Goal: Task Accomplishment & Management: Manage account settings

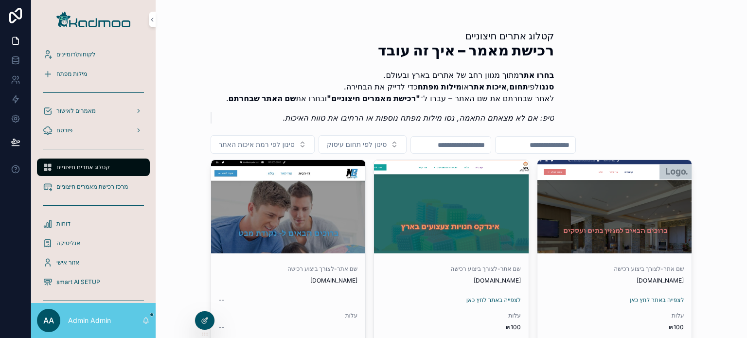
click at [206, 320] on icon at bounding box center [206, 320] width 4 height 4
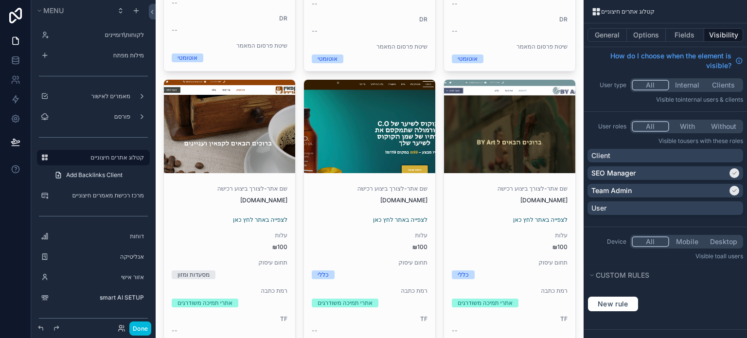
scroll to position [438, 0]
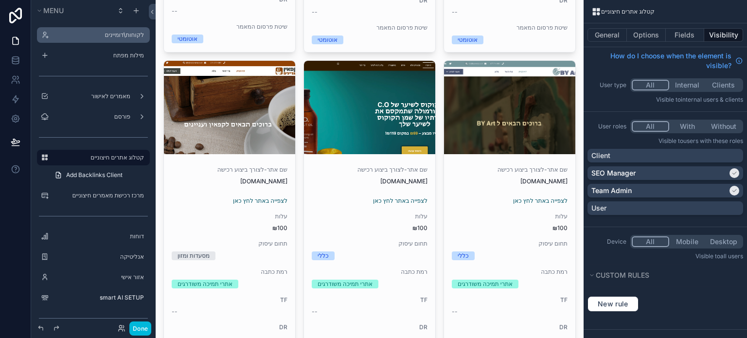
click at [100, 31] on div "לקוחות\דומיינים" at bounding box center [100, 35] width 95 height 8
click at [104, 36] on label "לקוחות\דומיינים" at bounding box center [98, 35] width 91 height 8
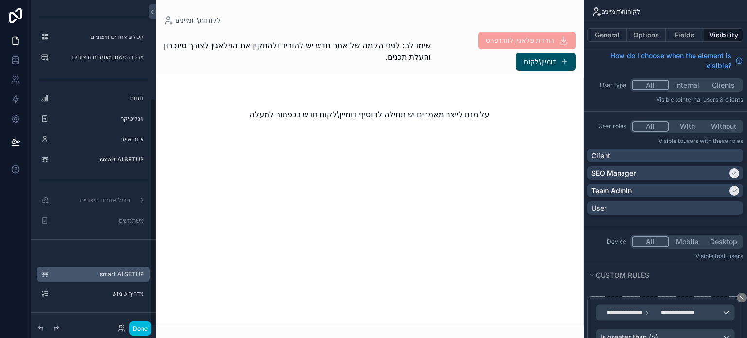
scroll to position [140, 0]
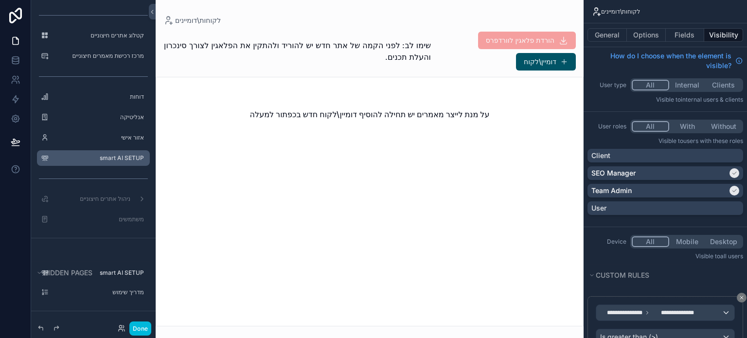
click at [105, 156] on label "smart AI SETUP" at bounding box center [98, 158] width 91 height 8
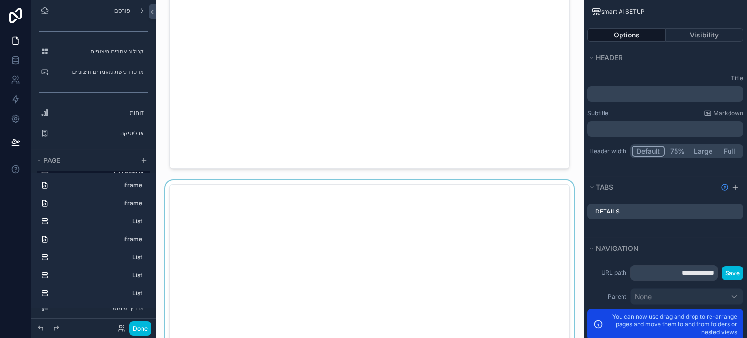
scroll to position [195, 0]
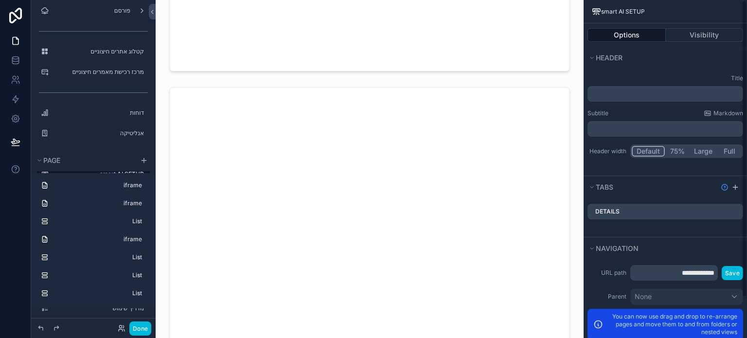
click at [646, 326] on p "You can now use drag and drop to re-arrange pages and move them to and from fol…" at bounding box center [672, 324] width 130 height 23
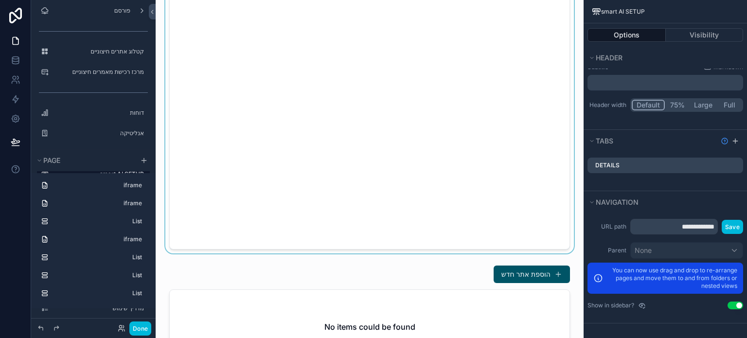
scroll to position [243, 0]
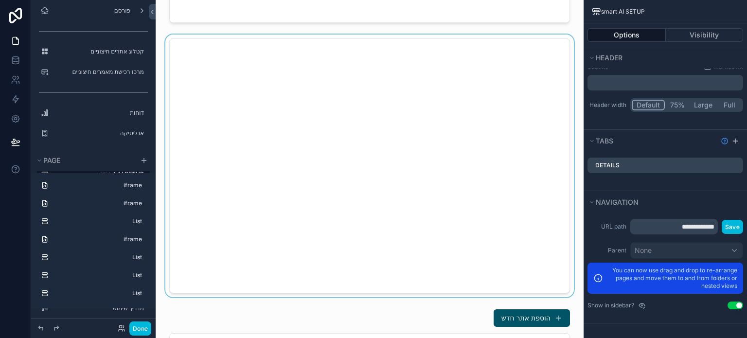
click at [548, 271] on div "scrollable content" at bounding box center [369, 166] width 412 height 262
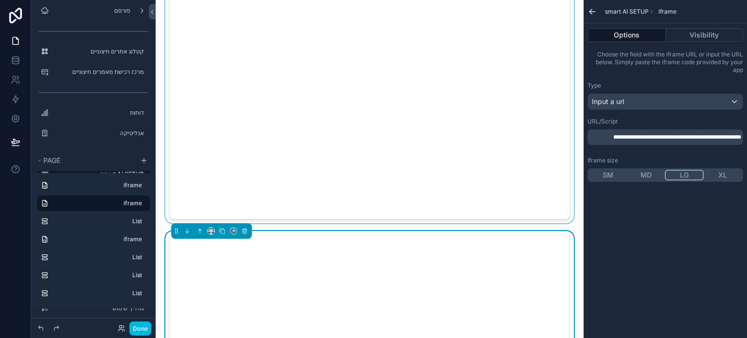
scroll to position [0, 0]
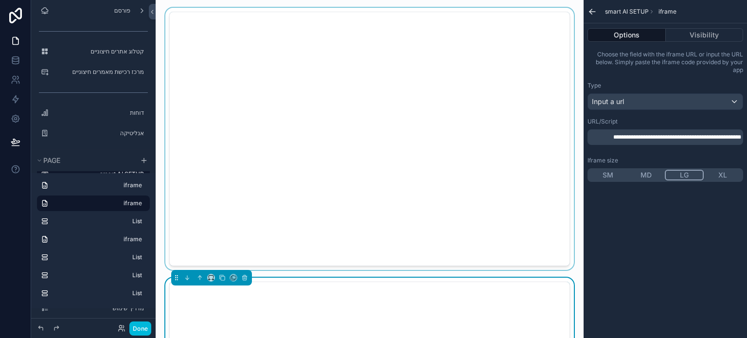
click at [544, 244] on div "scrollable content" at bounding box center [369, 139] width 412 height 262
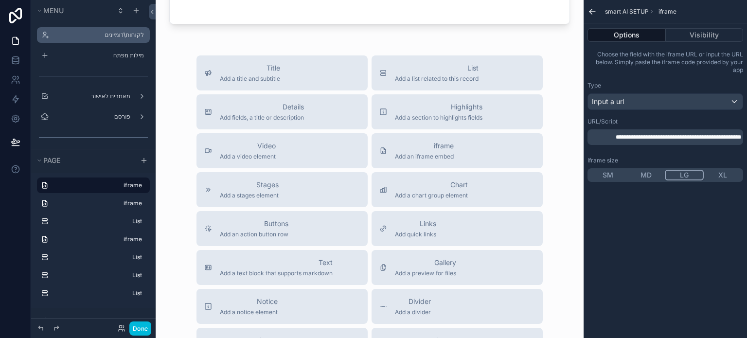
click at [106, 39] on div "לקוחות\דומיינים" at bounding box center [100, 35] width 95 height 8
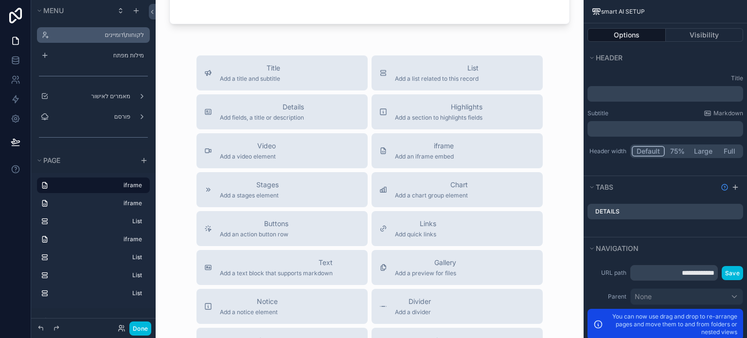
click at [118, 32] on label "לקוחות\דומיינים" at bounding box center [98, 35] width 91 height 8
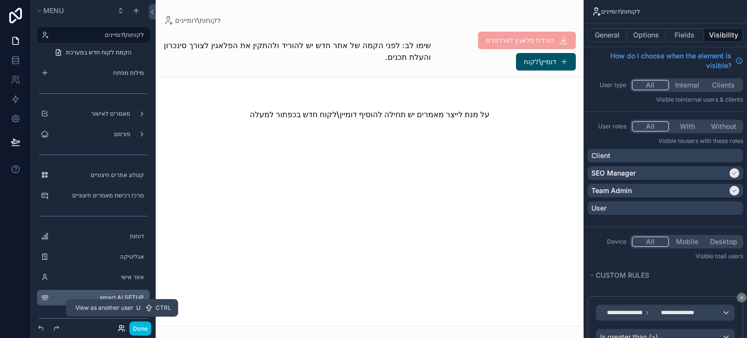
click at [123, 329] on icon at bounding box center [122, 328] width 8 height 8
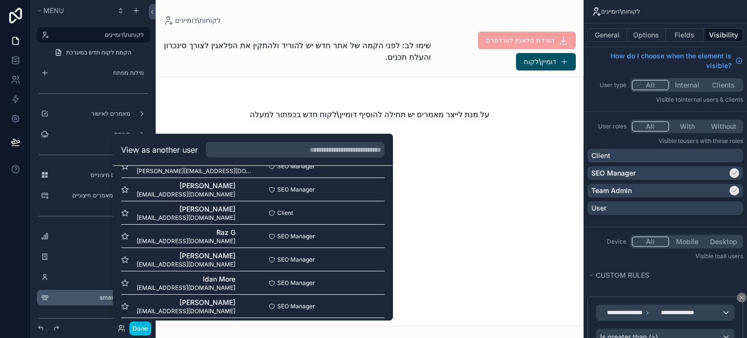
scroll to position [588, 0]
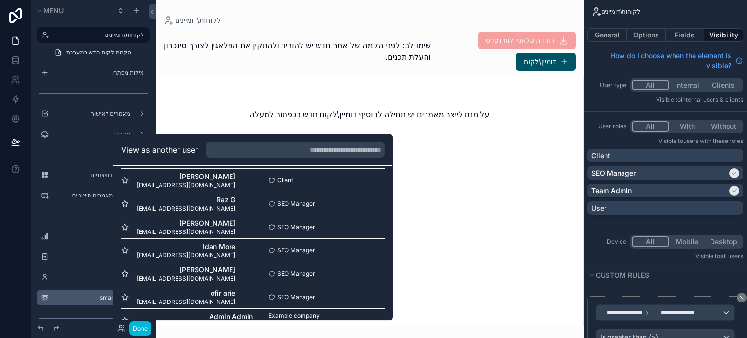
click at [0, 0] on button "Select" at bounding box center [0, 0] width 0 height 0
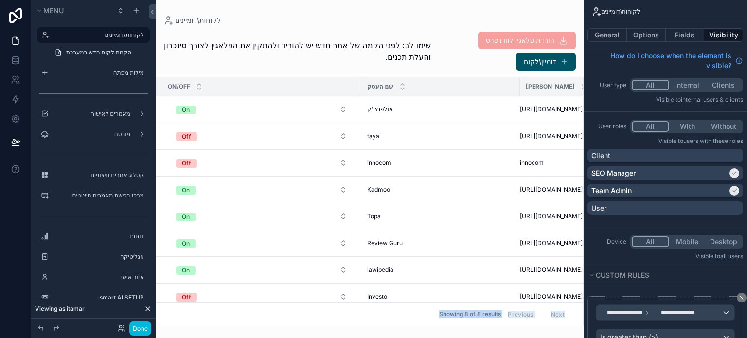
scroll to position [14, 0]
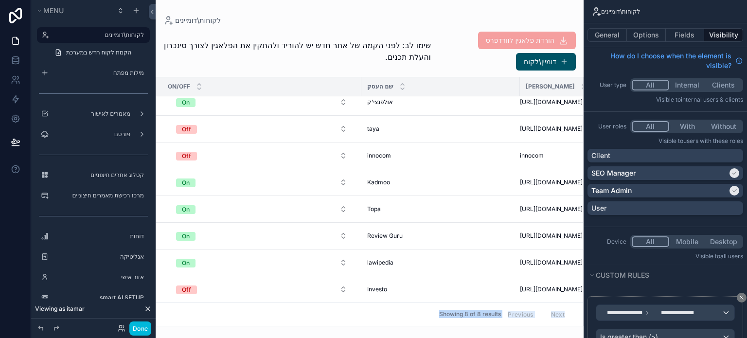
drag, startPoint x: 322, startPoint y: 319, endPoint x: 377, endPoint y: 311, distance: 55.6
click at [381, 310] on div "לקוחות\דומיינים שימו לב: לפני הקמה של אתר חדש יש להוריד ולהתקין את הפלאגין לצור…" at bounding box center [370, 163] width 428 height 326
click at [268, 63] on div "scrollable content" at bounding box center [370, 169] width 428 height 338
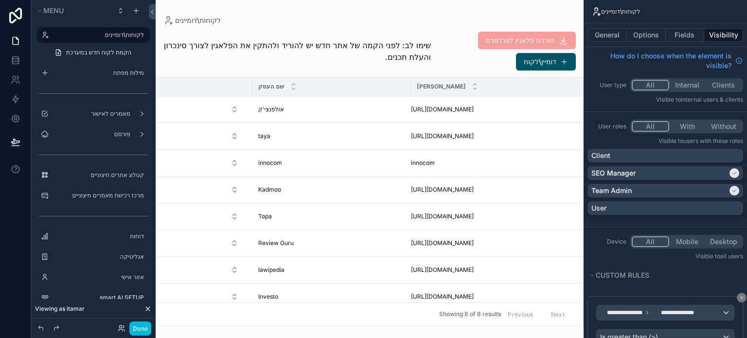
scroll to position [0, 170]
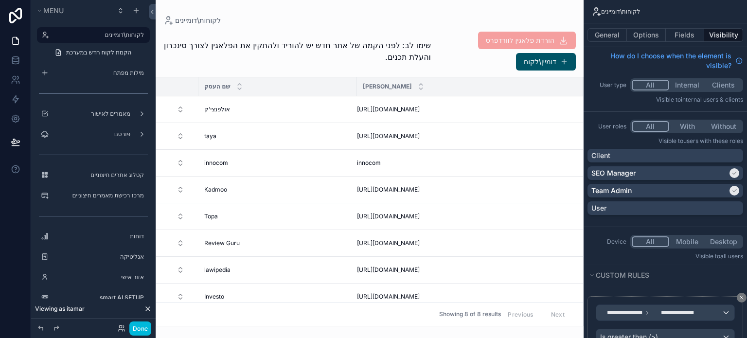
click at [325, 92] on div "שם העסק" at bounding box center [277, 86] width 159 height 18
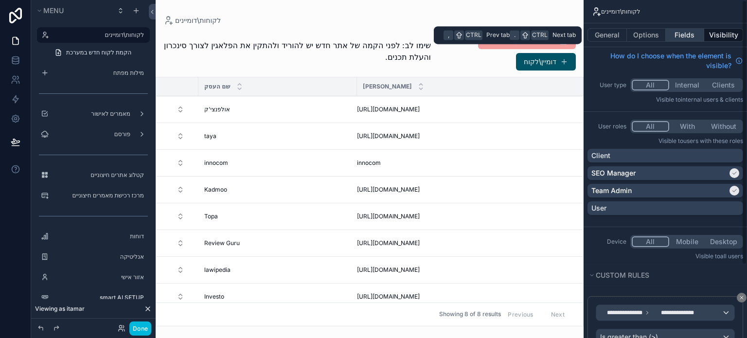
click at [689, 32] on button "Fields" at bounding box center [685, 35] width 39 height 14
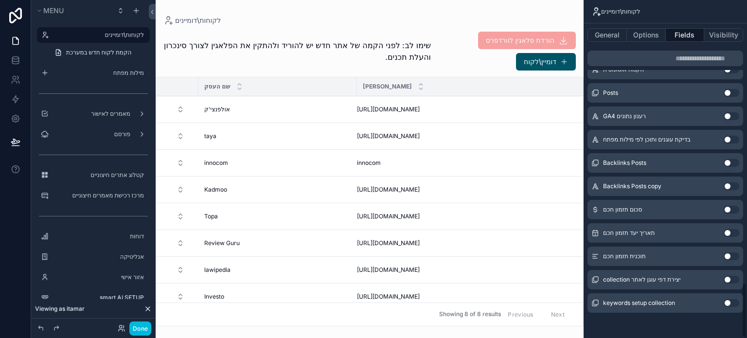
scroll to position [1709, 0]
click at [731, 208] on button "Use setting" at bounding box center [732, 208] width 16 height 8
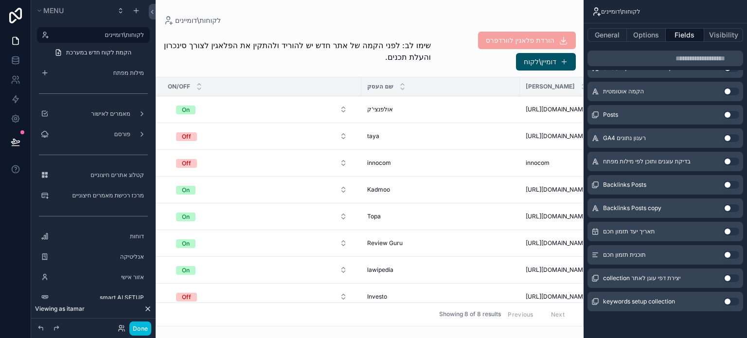
click at [729, 230] on button "Use setting" at bounding box center [732, 232] width 16 height 8
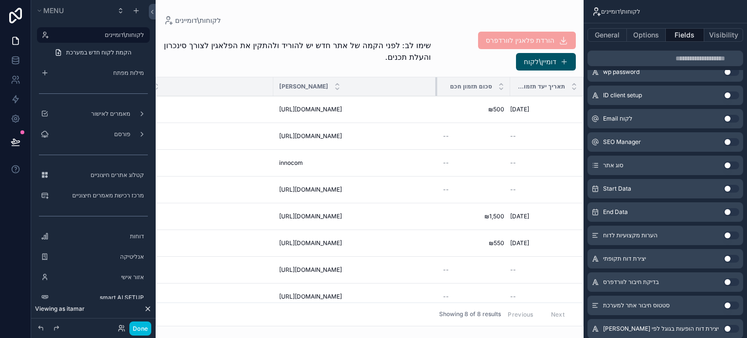
scroll to position [0, 253]
drag, startPoint x: 428, startPoint y: 80, endPoint x: 365, endPoint y: 84, distance: 63.3
click at [365, 84] on th "[PERSON_NAME]" at bounding box center [355, 86] width 163 height 19
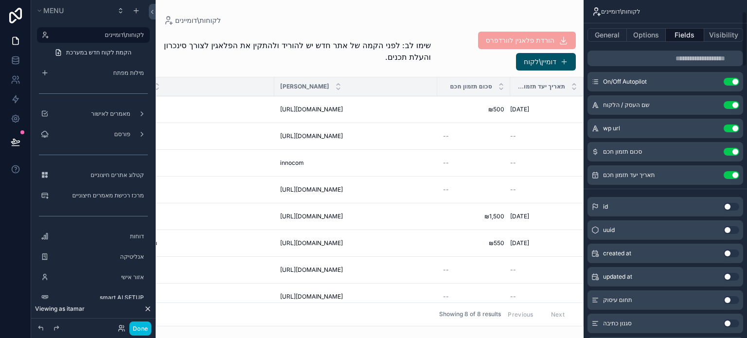
scroll to position [0, 0]
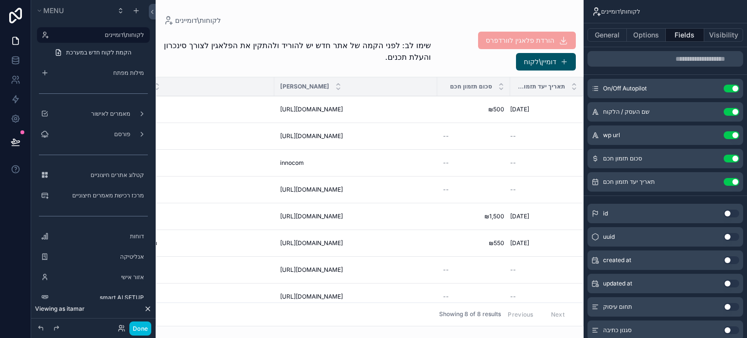
click at [0, 0] on icon "scrollable content" at bounding box center [0, 0] width 0 height 0
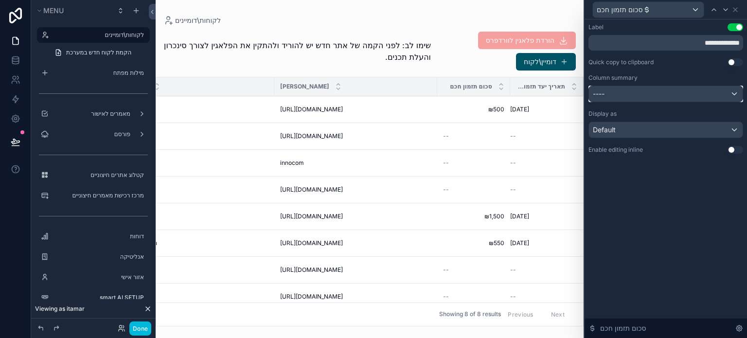
click at [638, 93] on div "----" at bounding box center [666, 94] width 154 height 16
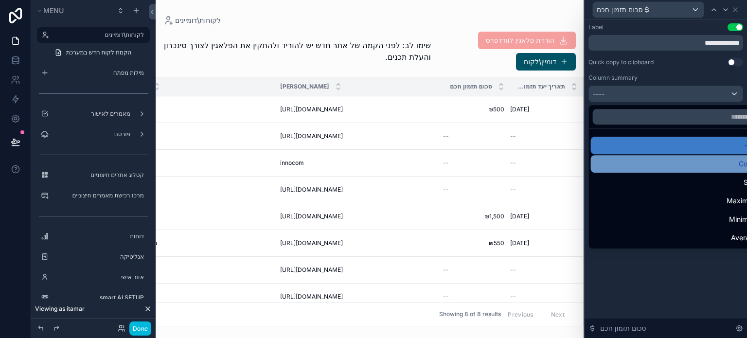
click at [644, 165] on div "Count" at bounding box center [677, 164] width 161 height 12
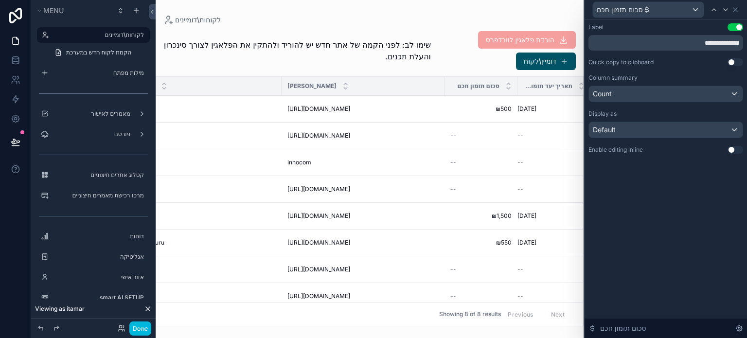
scroll to position [0, 253]
click at [652, 129] on div "Default" at bounding box center [666, 130] width 154 height 16
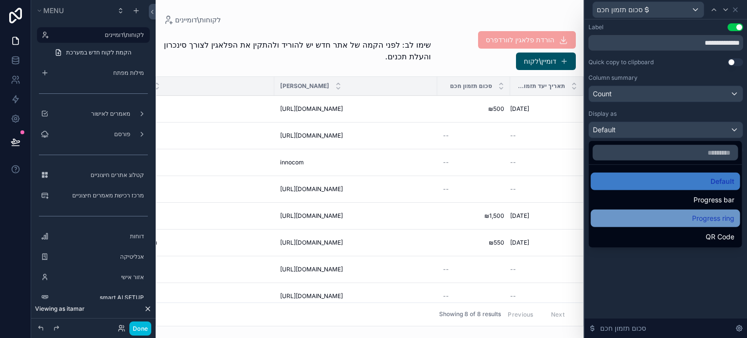
click at [683, 215] on div "Progress ring" at bounding box center [666, 219] width 138 height 12
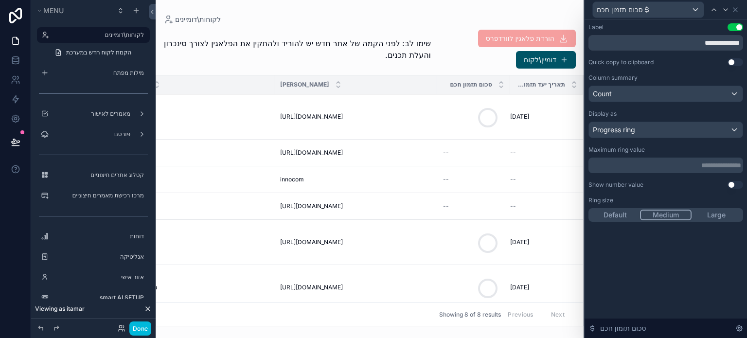
click at [714, 164] on p "**********" at bounding box center [666, 165] width 149 height 10
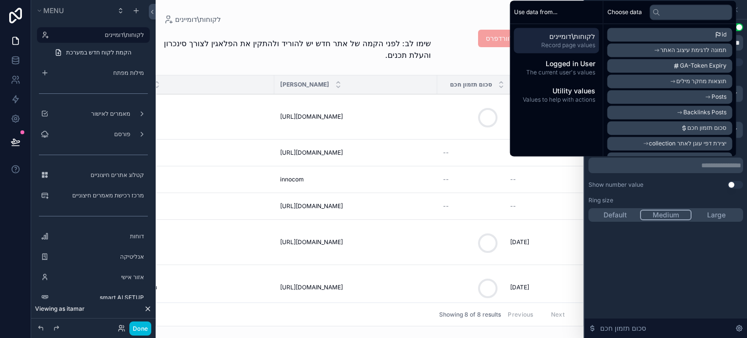
click at [710, 164] on p "**********" at bounding box center [666, 165] width 149 height 10
click at [708, 194] on div "**********" at bounding box center [665, 122] width 155 height 198
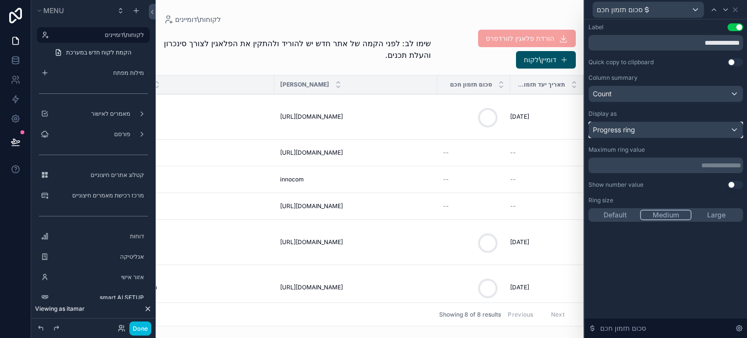
click at [675, 126] on div "Progress ring" at bounding box center [666, 130] width 154 height 16
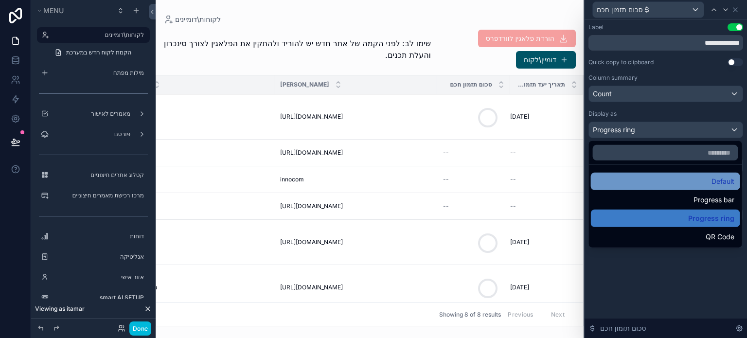
click at [660, 180] on div "Default" at bounding box center [666, 182] width 138 height 12
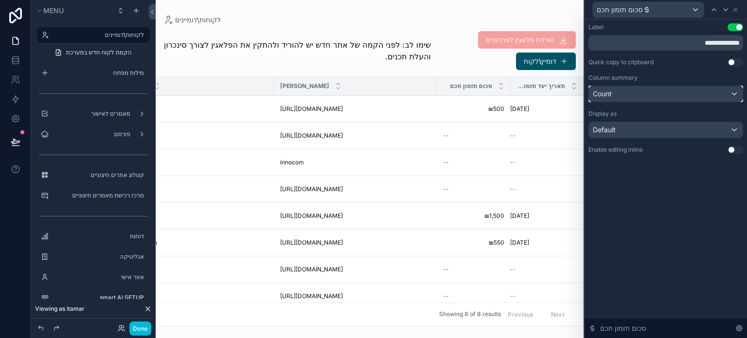
click at [629, 94] on div "Count" at bounding box center [666, 94] width 154 height 16
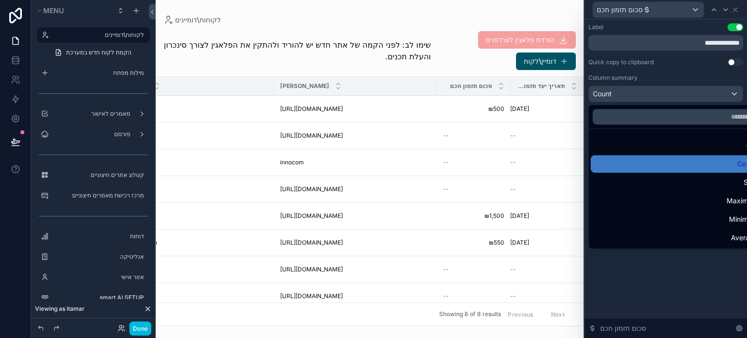
click at [629, 94] on div at bounding box center [666, 169] width 162 height 338
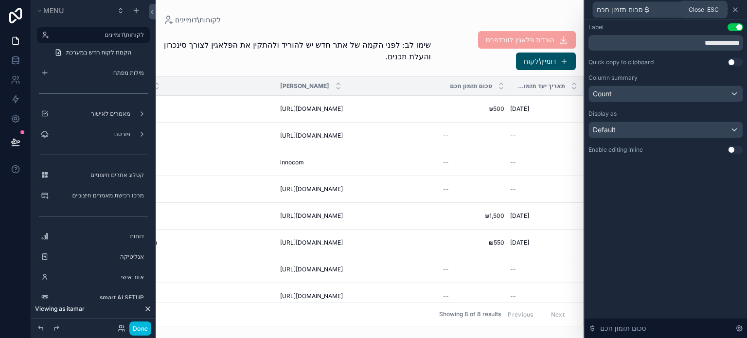
click at [735, 10] on icon at bounding box center [735, 10] width 4 height 4
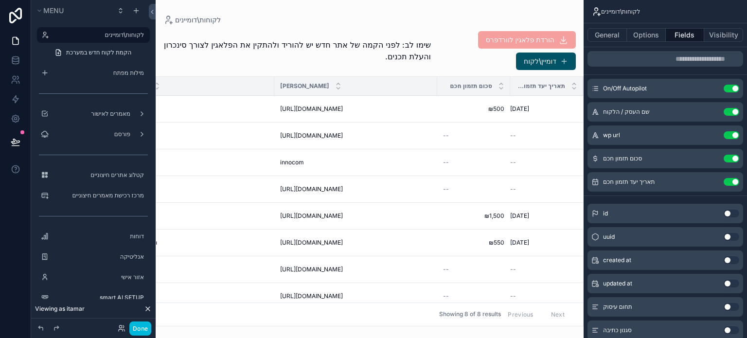
click at [0, 0] on icon "scrollable content" at bounding box center [0, 0] width 0 height 0
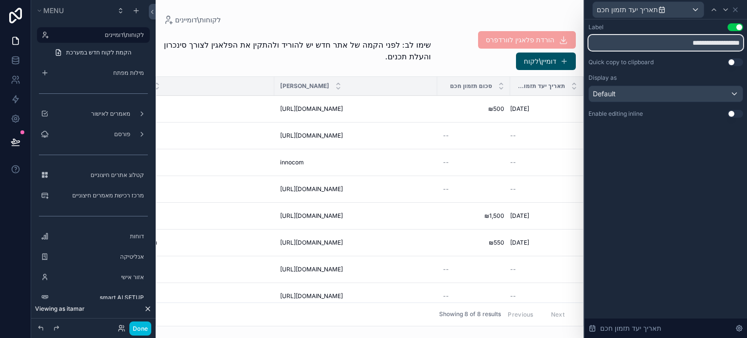
click at [715, 42] on input "**********" at bounding box center [665, 43] width 155 height 16
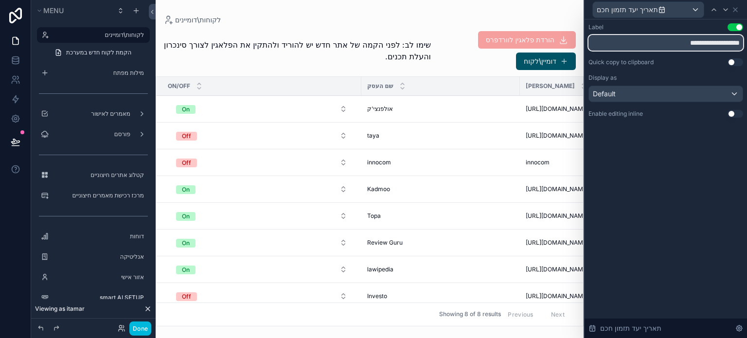
type input "**********"
click at [699, 97] on div "Default" at bounding box center [666, 94] width 154 height 16
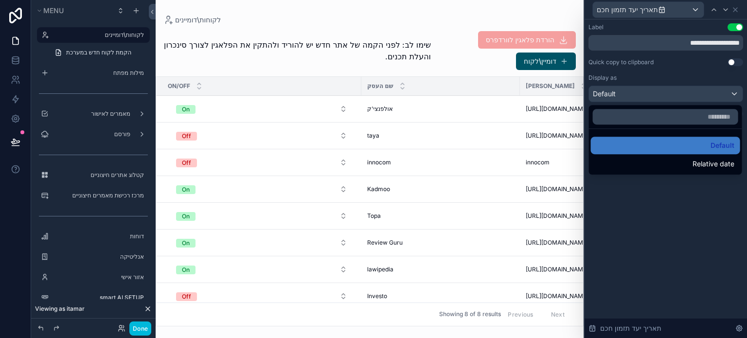
click at [691, 198] on div at bounding box center [666, 169] width 162 height 338
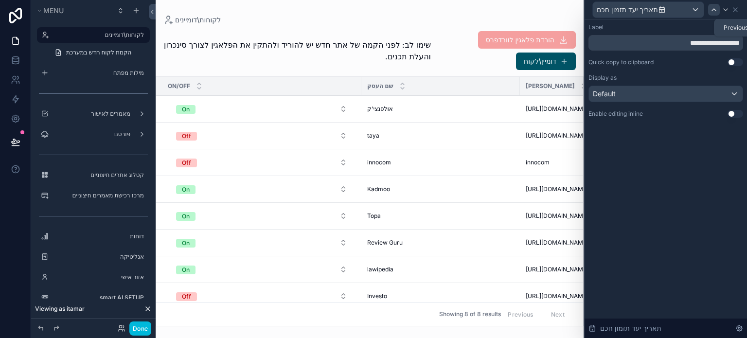
click at [713, 13] on icon at bounding box center [714, 10] width 8 height 8
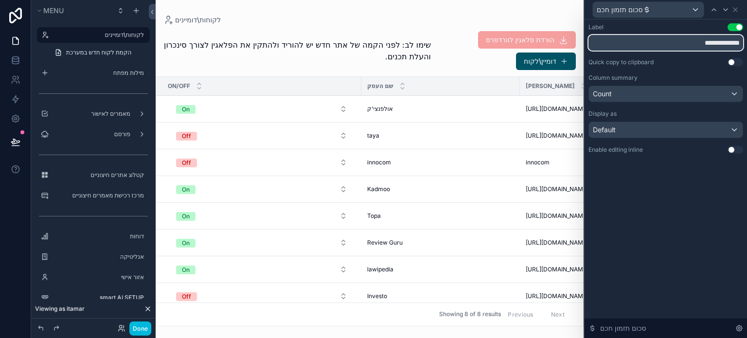
click at [731, 45] on input "**********" at bounding box center [665, 43] width 155 height 16
type input "**********"
click at [735, 9] on icon at bounding box center [735, 10] width 4 height 4
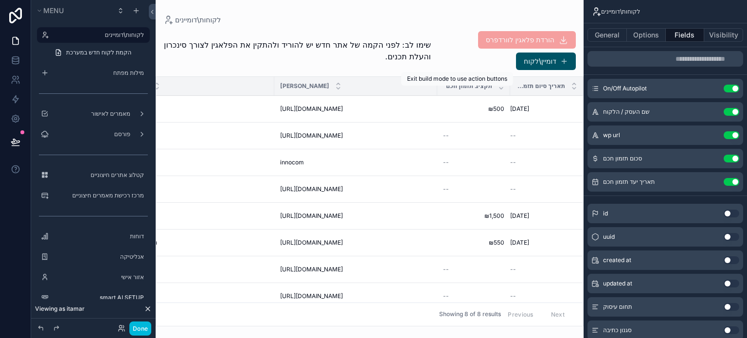
click at [0, 0] on span "הקמה אוטומטית של מילות מפתח" at bounding box center [0, 0] width 0 height 0
click at [0, 0] on span "תזמון אוטומטי חכם" at bounding box center [0, 0] width 0 height 0
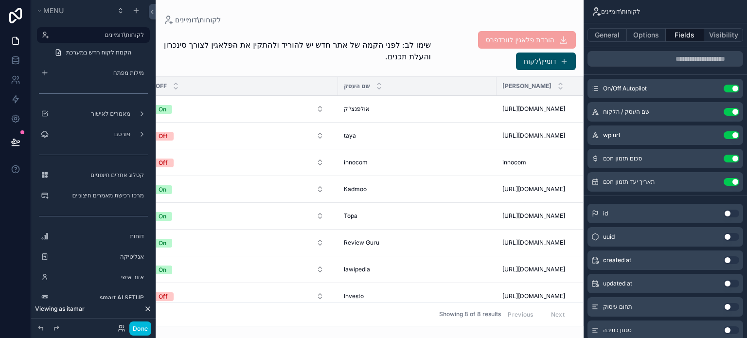
scroll to position [0, 0]
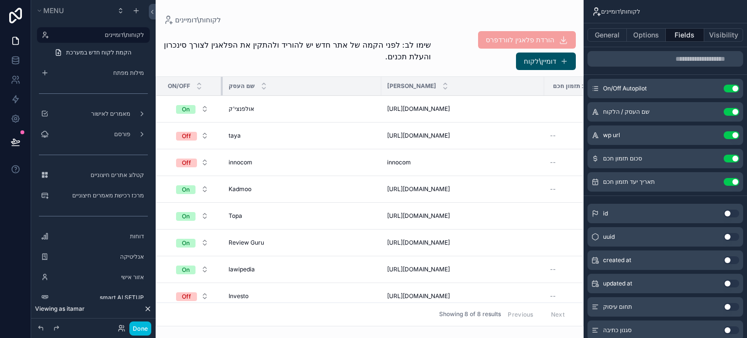
drag, startPoint x: 360, startPoint y: 82, endPoint x: 220, endPoint y: 104, distance: 141.8
click at [221, 103] on table "On/Off שם העסק דומיין אתר תקציב תזמון חכם תאריך סיום תזמון חכם On אולפנצי'ק אול…" at bounding box center [423, 199] width 534 height 245
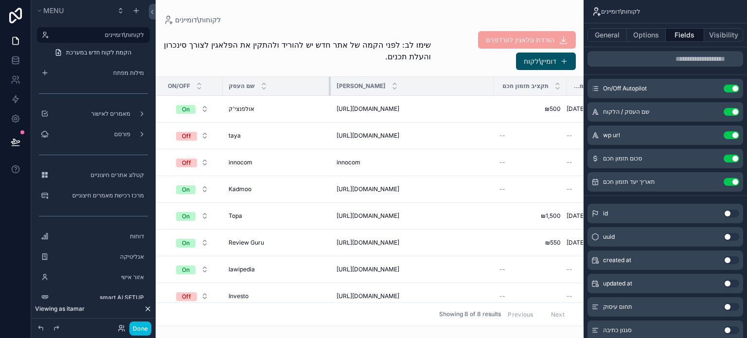
drag, startPoint x: 379, startPoint y: 82, endPoint x: 353, endPoint y: 85, distance: 27.0
click at [329, 85] on div "scrollable content" at bounding box center [331, 86] width 4 height 18
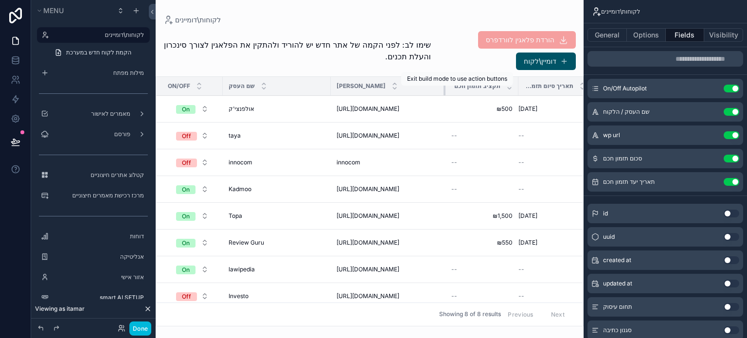
drag, startPoint x: 492, startPoint y: 82, endPoint x: 444, endPoint y: 99, distance: 50.9
click at [444, 99] on table "On/Off שם העסק דומיין אתר תקציב תזמון חכם תאריך סיום תזמון חכם On אולפנצי'ק אול…" at bounding box center [373, 199] width 435 height 245
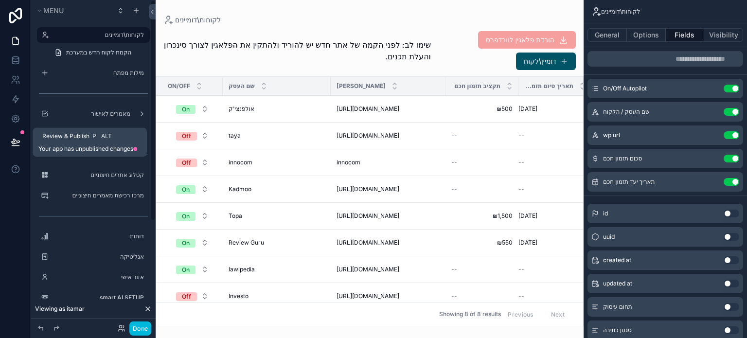
click at [12, 141] on icon at bounding box center [16, 142] width 10 height 10
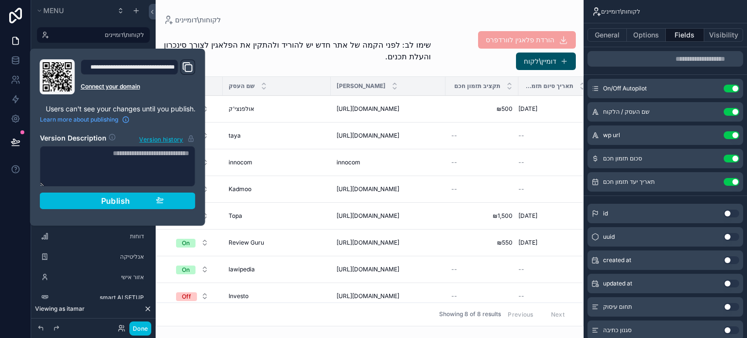
click at [111, 194] on button "Publish" at bounding box center [118, 201] width 156 height 17
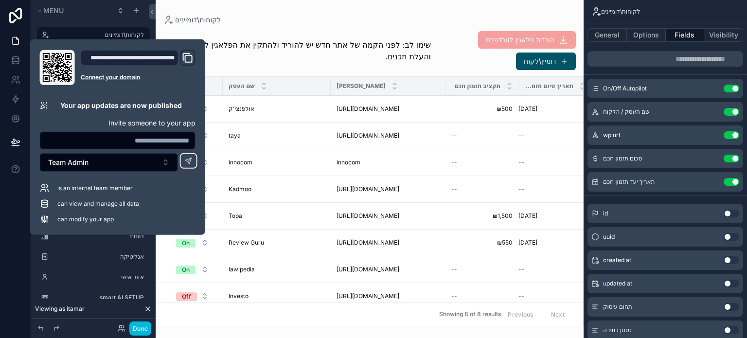
click at [8, 227] on div at bounding box center [15, 169] width 31 height 338
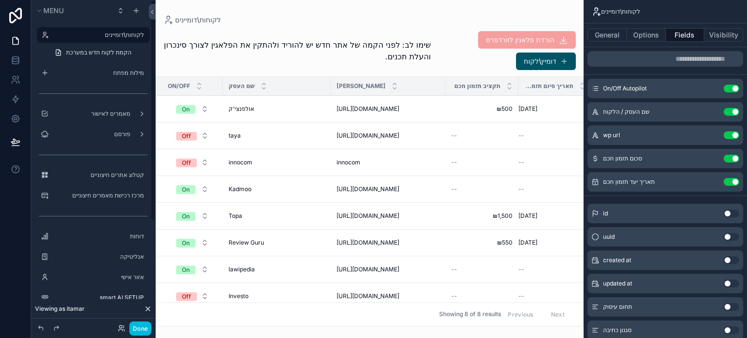
click at [133, 328] on button "Done" at bounding box center [140, 328] width 22 height 14
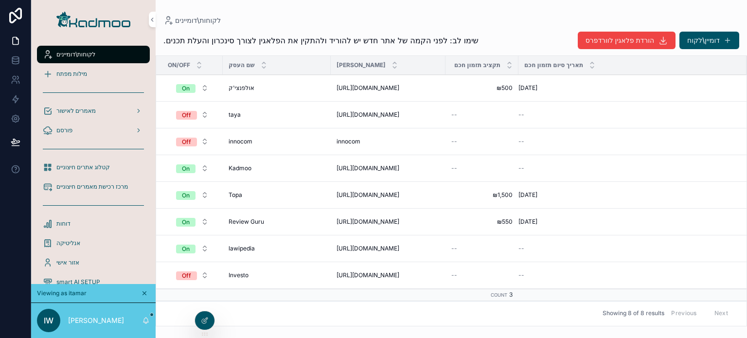
click at [0, 0] on span "תזמון אוטומטי חכם" at bounding box center [0, 0] width 0 height 0
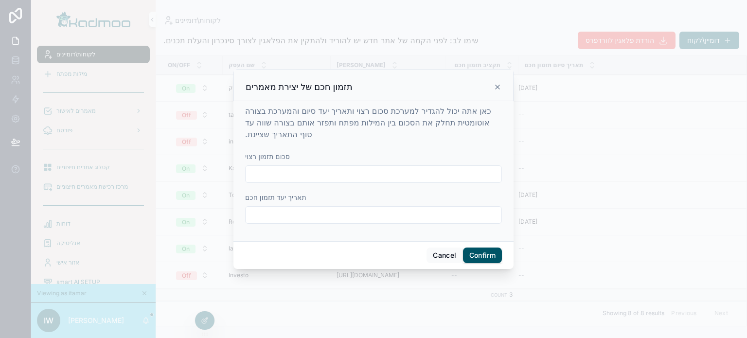
click at [284, 171] on input "text" at bounding box center [374, 174] width 256 height 14
click at [446, 256] on button "Cancel" at bounding box center [445, 256] width 36 height 16
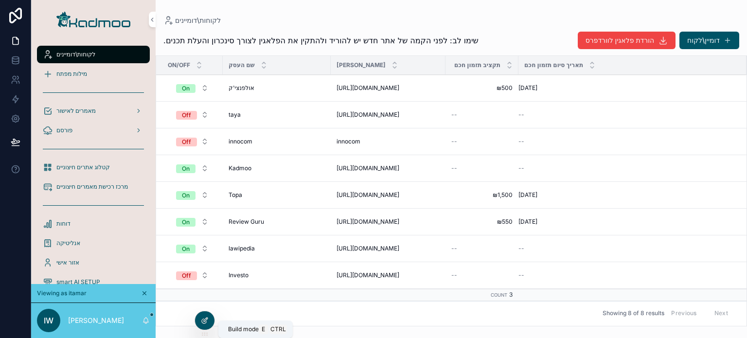
click at [202, 321] on icon at bounding box center [205, 321] width 8 height 8
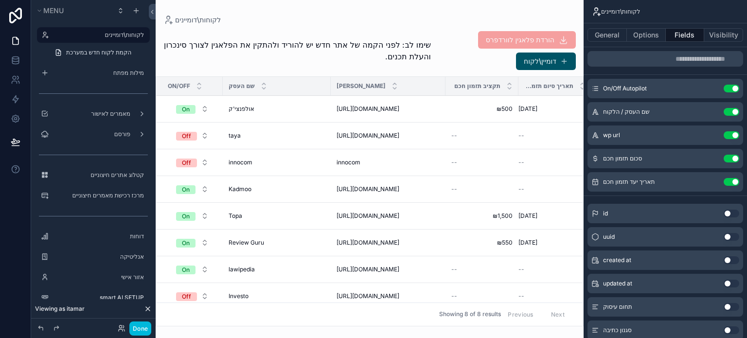
click at [504, 94] on div "תקציב תזמון חכם" at bounding box center [481, 86] width 73 height 18
click at [645, 37] on button "Options" at bounding box center [646, 35] width 39 height 14
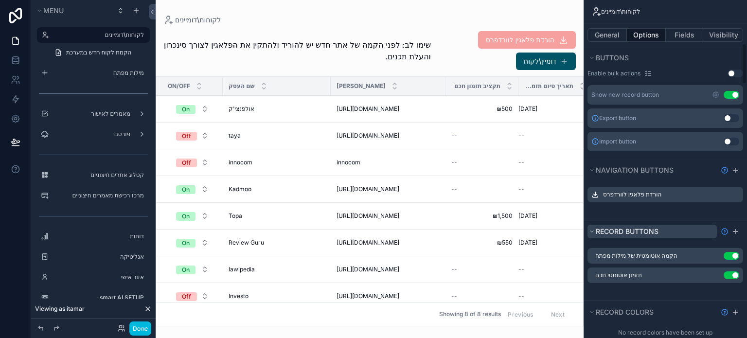
scroll to position [389, 0]
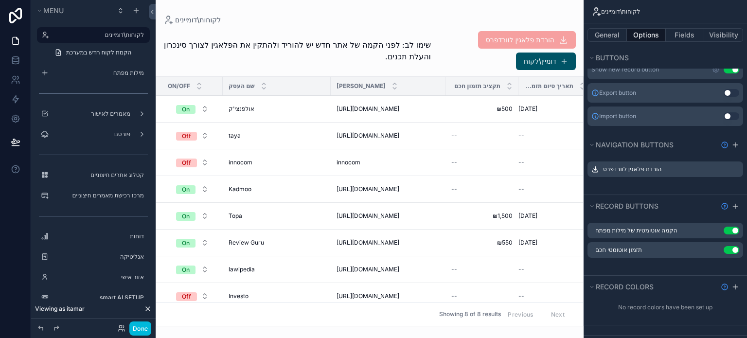
click at [0, 0] on icon "scrollable content" at bounding box center [0, 0] width 0 height 0
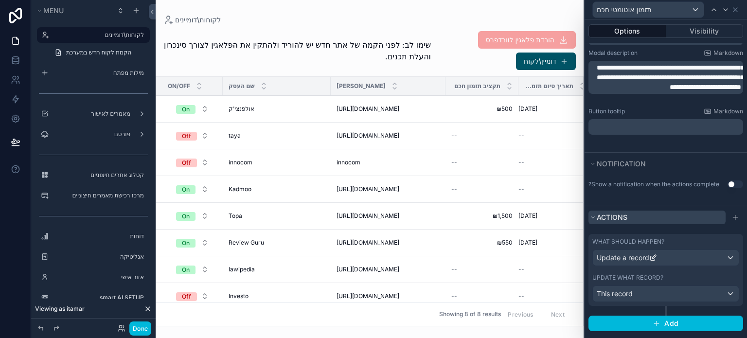
scroll to position [200, 0]
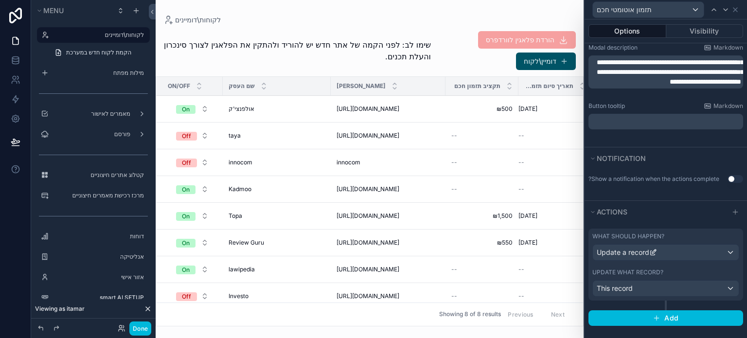
click at [641, 271] on label "Update what record?" at bounding box center [627, 272] width 71 height 8
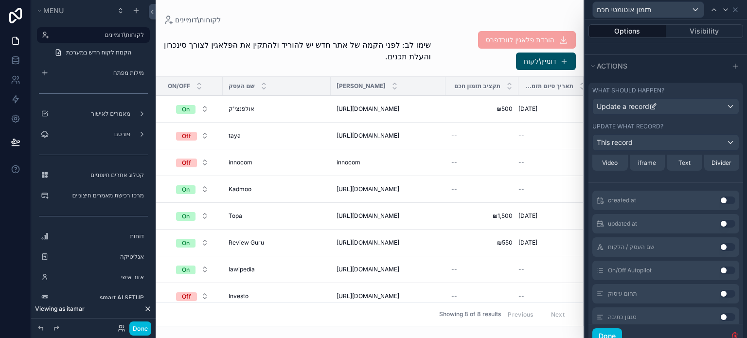
scroll to position [0, 0]
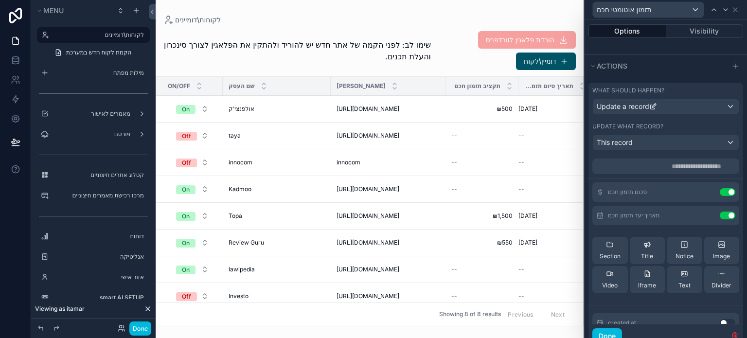
click at [0, 0] on icon at bounding box center [0, 0] width 0 height 0
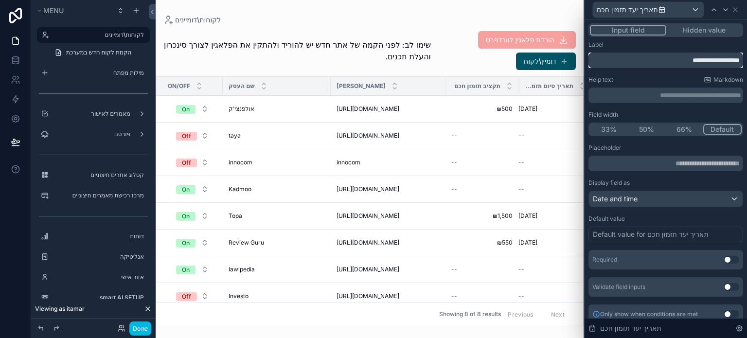
click at [707, 62] on input "**********" at bounding box center [665, 61] width 155 height 16
type input "**********"
click at [734, 11] on icon at bounding box center [735, 10] width 8 height 8
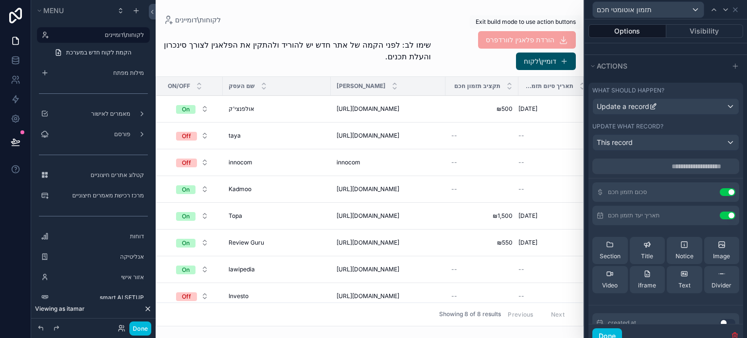
click at [520, 15] on div "Exit build mode to use action buttons Exit build mode to use action buttons" at bounding box center [526, 22] width 112 height 14
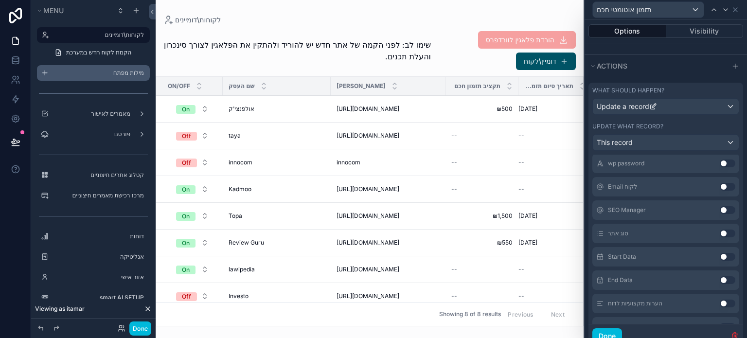
click at [103, 74] on label "מילות מפתח" at bounding box center [98, 73] width 91 height 8
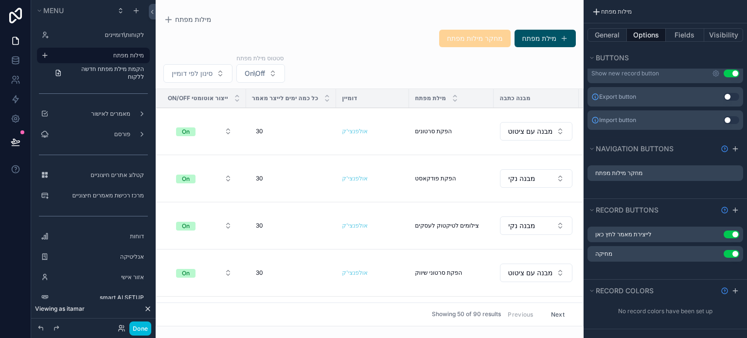
click at [270, 324] on div "scrollable content" at bounding box center [370, 169] width 428 height 338
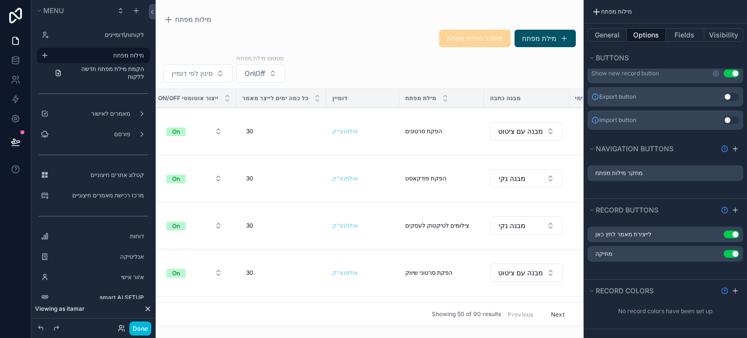
scroll to position [0, 10]
click at [18, 61] on icon at bounding box center [15, 62] width 6 height 4
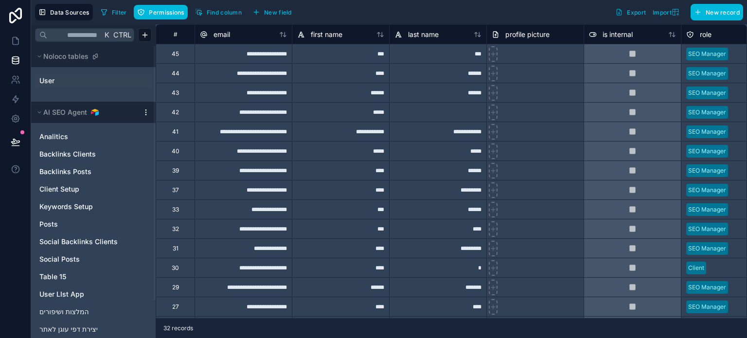
click at [53, 80] on span "User" at bounding box center [46, 81] width 15 height 10
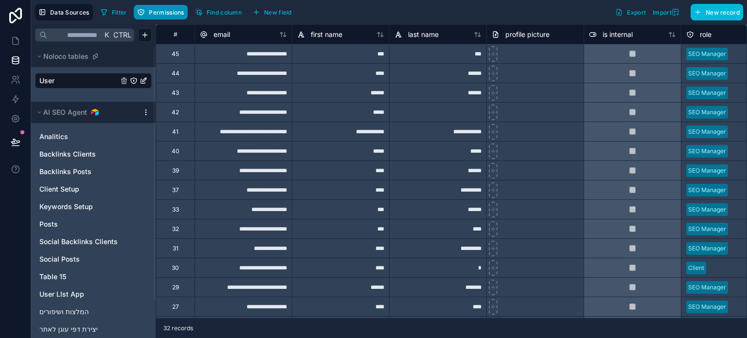
click at [156, 12] on span "Permissions" at bounding box center [166, 12] width 35 height 7
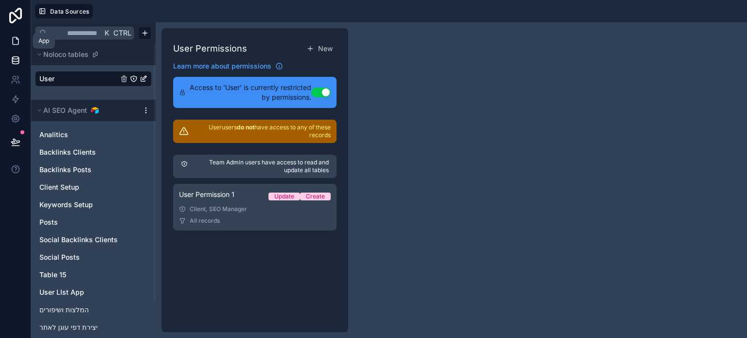
click at [16, 42] on icon at bounding box center [16, 41] width 10 height 10
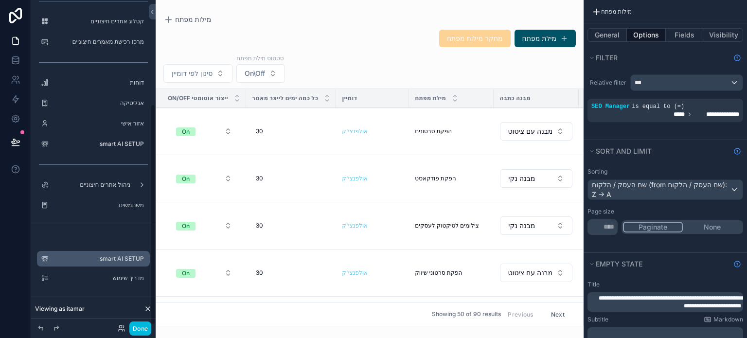
scroll to position [155, 0]
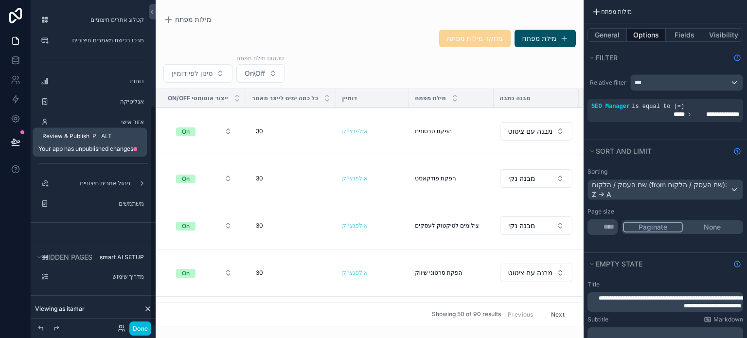
click at [15, 138] on icon at bounding box center [16, 142] width 10 height 10
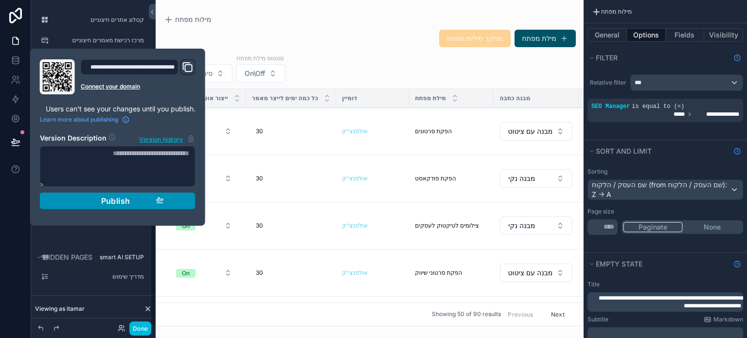
click at [126, 200] on span "Publish" at bounding box center [115, 201] width 29 height 10
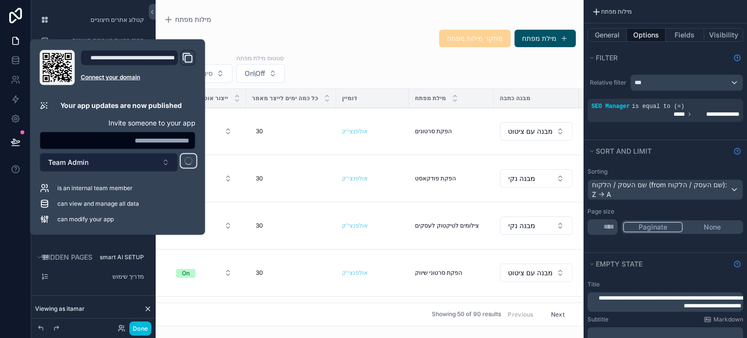
click at [110, 163] on button "Team Admin" at bounding box center [109, 162] width 138 height 18
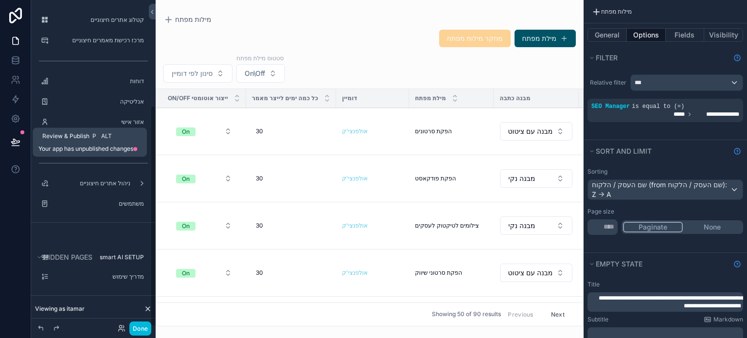
click at [14, 146] on icon at bounding box center [15, 146] width 7 height 0
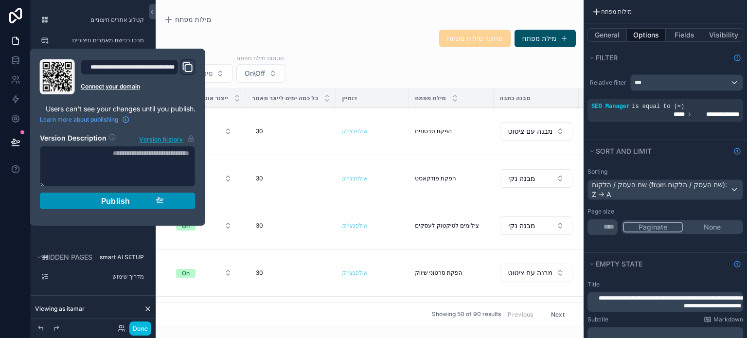
click at [106, 200] on span "Publish" at bounding box center [115, 201] width 29 height 10
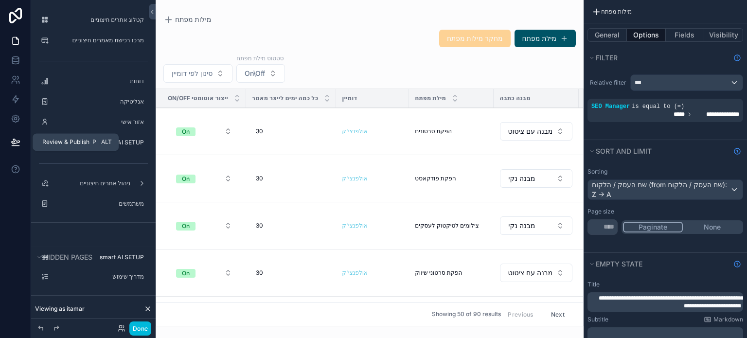
click at [16, 142] on icon at bounding box center [16, 142] width 10 height 10
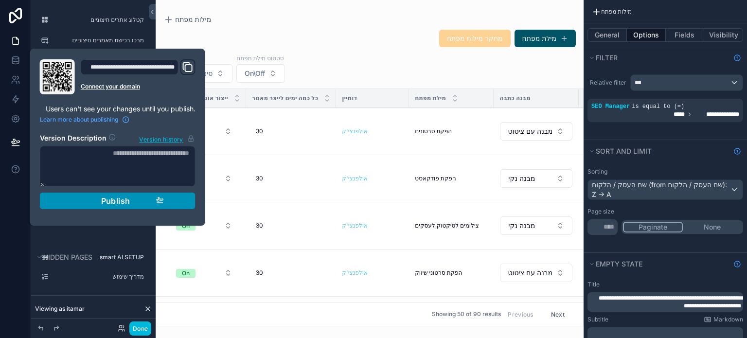
click at [124, 206] on button "Publish" at bounding box center [118, 201] width 156 height 17
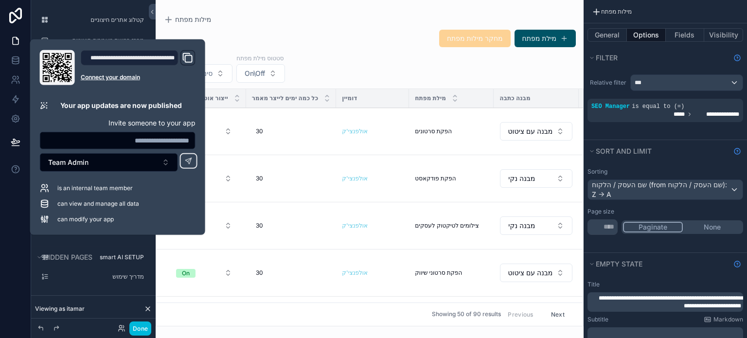
click at [8, 233] on div at bounding box center [15, 169] width 31 height 338
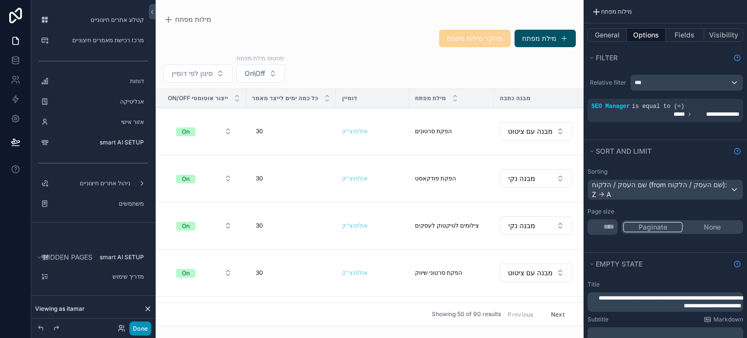
drag, startPoint x: 142, startPoint y: 327, endPoint x: 126, endPoint y: 336, distance: 17.9
click at [142, 327] on button "Done" at bounding box center [140, 328] width 22 height 14
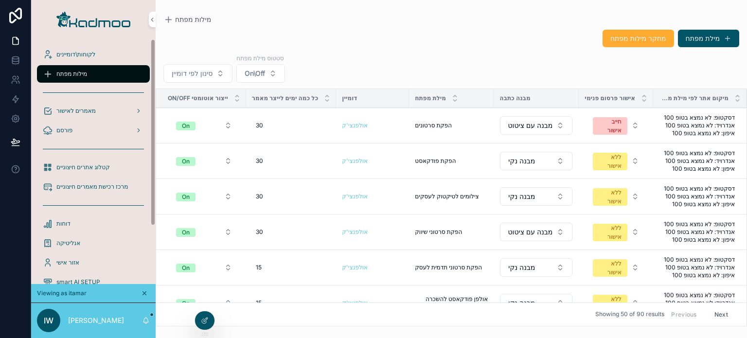
drag, startPoint x: 80, startPoint y: 52, endPoint x: 99, endPoint y: 52, distance: 19.5
click at [80, 53] on span "לקוחות\דומיינים" at bounding box center [75, 55] width 39 height 8
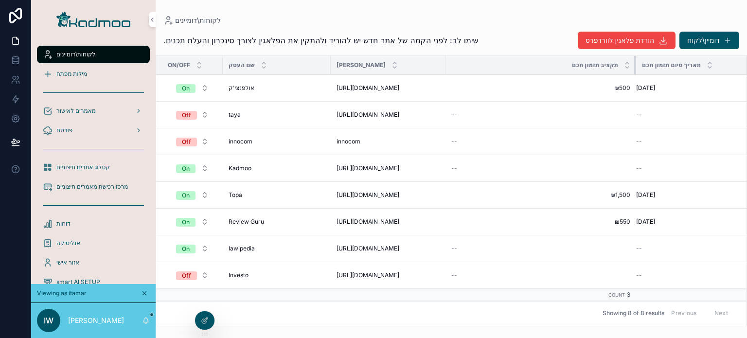
drag, startPoint x: 516, startPoint y: 65, endPoint x: 631, endPoint y: 71, distance: 115.5
click at [634, 71] on div "scrollable content" at bounding box center [636, 65] width 4 height 18
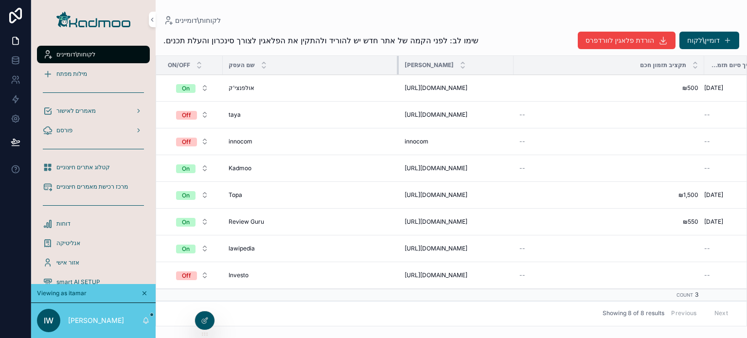
drag, startPoint x: 328, startPoint y: 65, endPoint x: 396, endPoint y: 65, distance: 68.1
click at [397, 65] on div "scrollable content" at bounding box center [399, 65] width 4 height 18
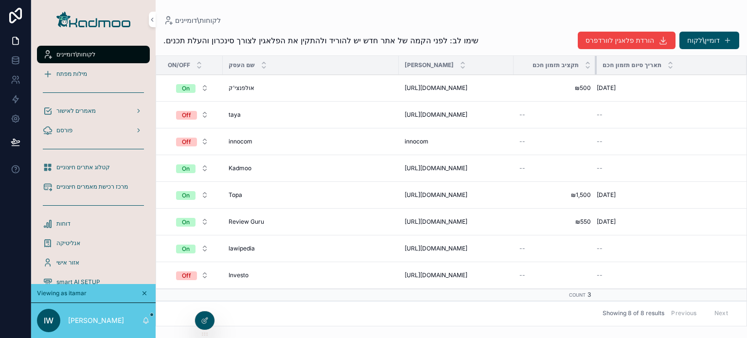
drag, startPoint x: 702, startPoint y: 66, endPoint x: 561, endPoint y: 81, distance: 141.9
click at [592, 83] on table "On/Off שם העסק דומיין אתר תקציב תזמון חכם תאריך סיום תזמון חכם On אולפנצי'ק אול…" at bounding box center [451, 178] width 590 height 245
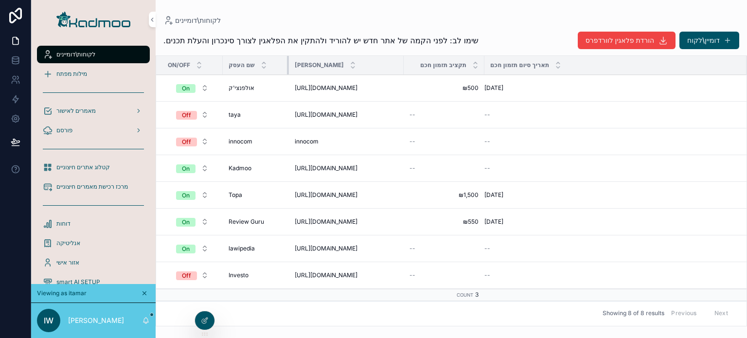
drag, startPoint x: 396, startPoint y: 67, endPoint x: 286, endPoint y: 83, distance: 111.1
click at [286, 83] on table "On/Off שם העסק דומיין אתר תקציב תזמון חכם תאריך סיום תזמון חכם On אולפנצי'ק אול…" at bounding box center [451, 178] width 590 height 245
click at [470, 300] on td "Count 3" at bounding box center [444, 295] width 81 height 12
click at [467, 297] on small "Count" at bounding box center [465, 294] width 17 height 5
click at [203, 322] on icon at bounding box center [205, 321] width 8 height 8
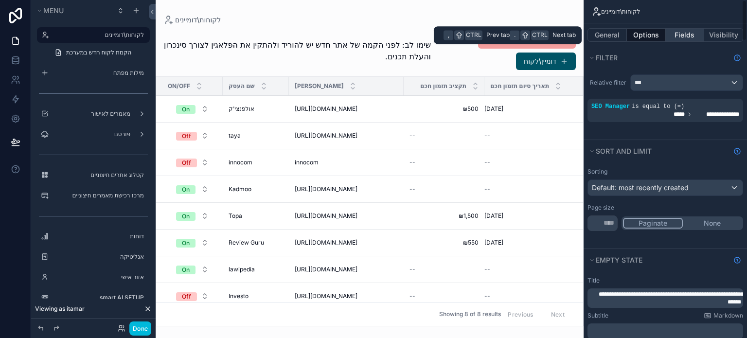
click at [689, 38] on button "Fields" at bounding box center [685, 35] width 39 height 14
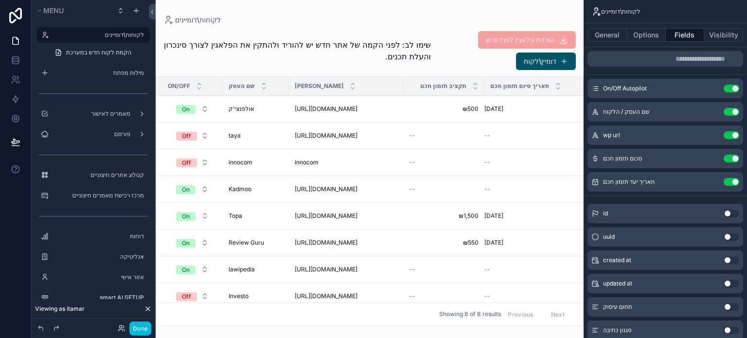
click at [0, 0] on icon "scrollable content" at bounding box center [0, 0] width 0 height 0
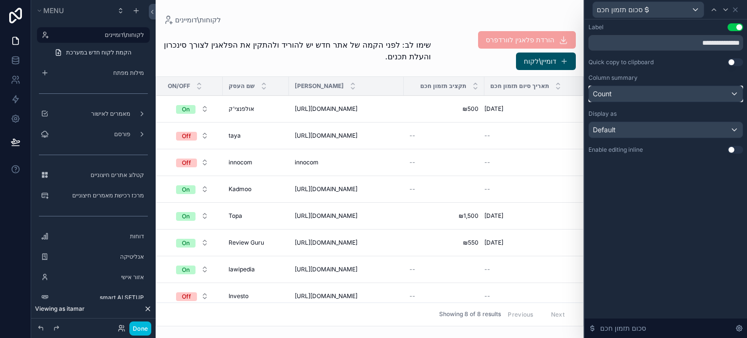
click at [649, 92] on div "Count" at bounding box center [666, 94] width 154 height 16
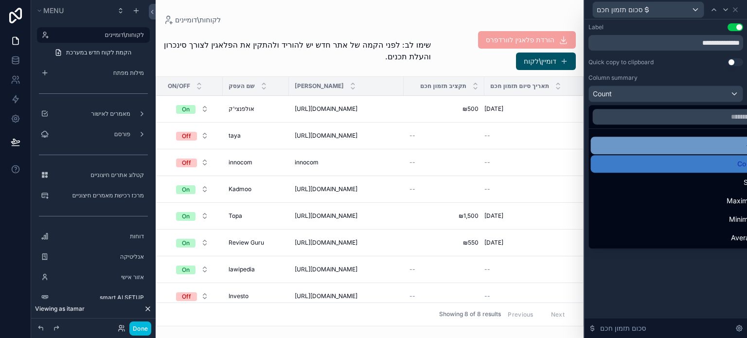
click at [665, 142] on div "----" at bounding box center [677, 146] width 161 height 12
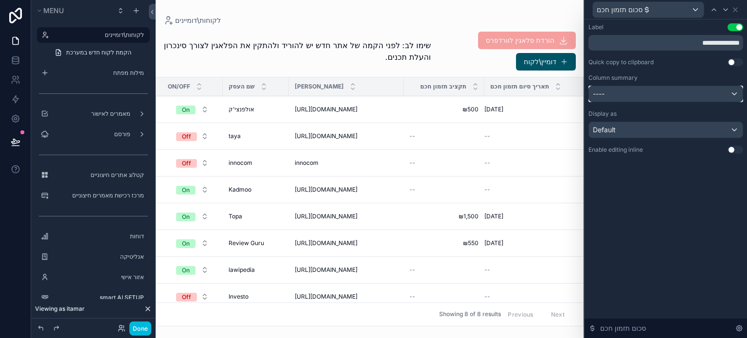
click at [631, 97] on div "----" at bounding box center [666, 94] width 154 height 16
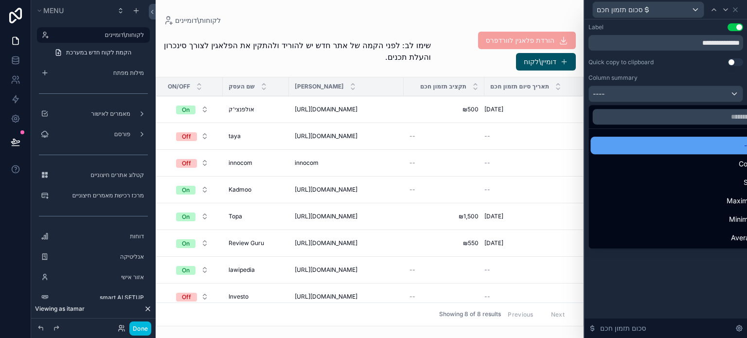
click at [678, 142] on div "----" at bounding box center [677, 146] width 161 height 12
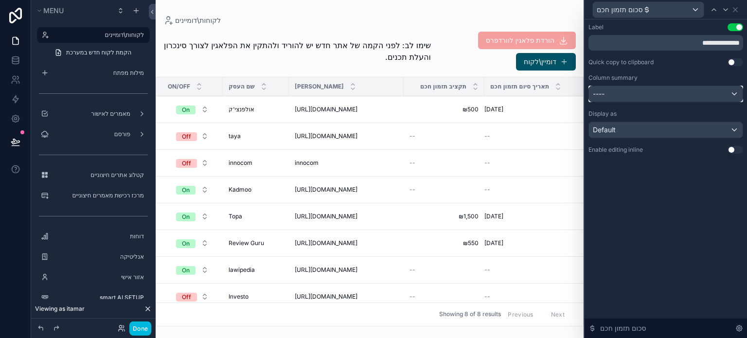
click at [662, 93] on div "----" at bounding box center [666, 94] width 154 height 16
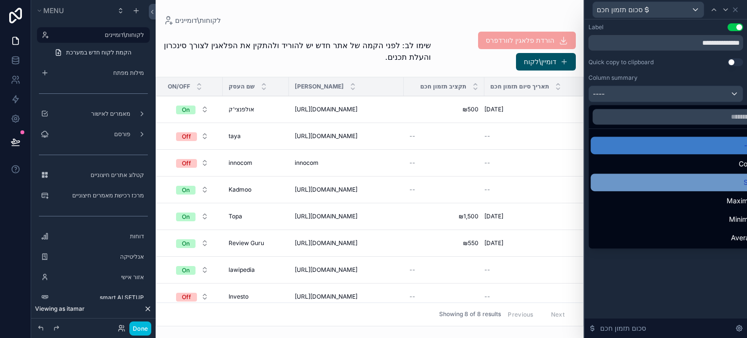
click at [687, 178] on div "Sum" at bounding box center [677, 183] width 161 height 12
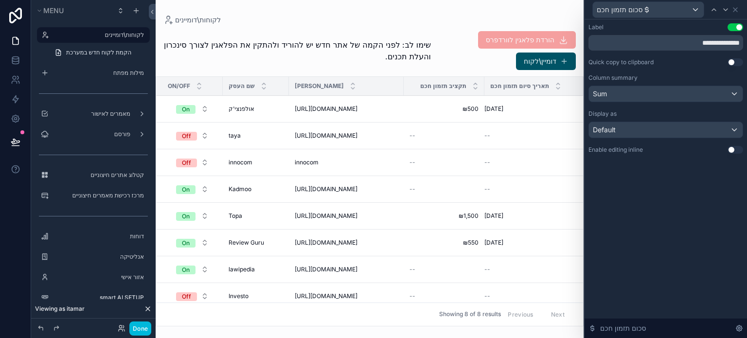
click at [536, 208] on div "scrollable content" at bounding box center [370, 169] width 428 height 338
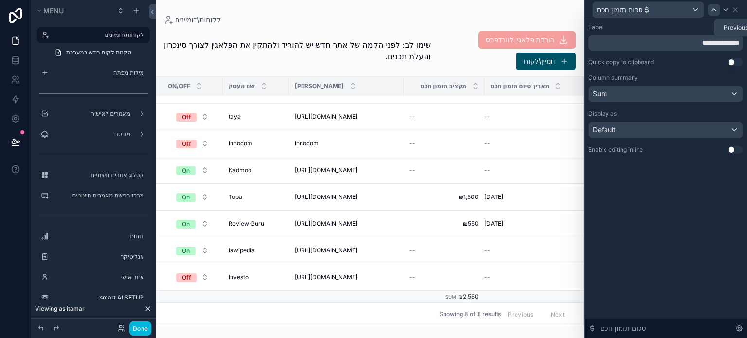
click at [711, 9] on icon at bounding box center [714, 10] width 8 height 8
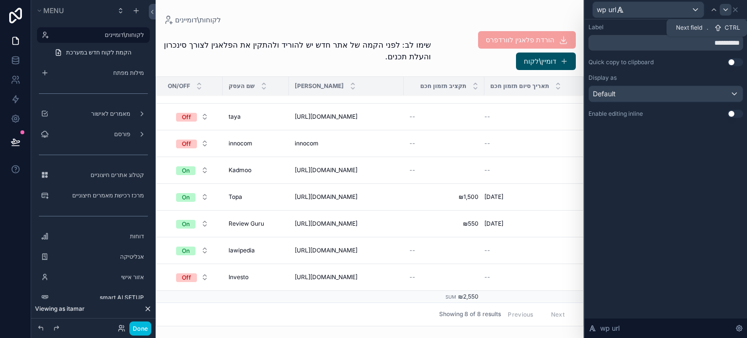
click at [724, 11] on icon at bounding box center [726, 10] width 8 height 8
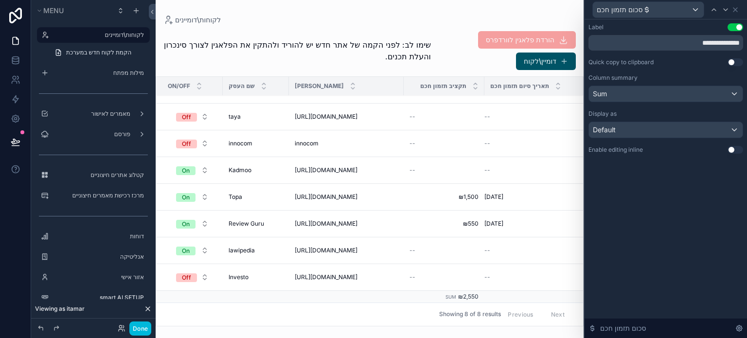
click at [724, 11] on icon at bounding box center [726, 10] width 8 height 8
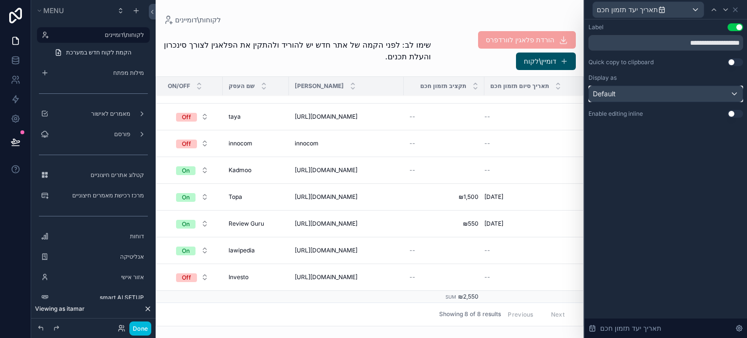
click at [667, 97] on div "Default" at bounding box center [666, 94] width 154 height 16
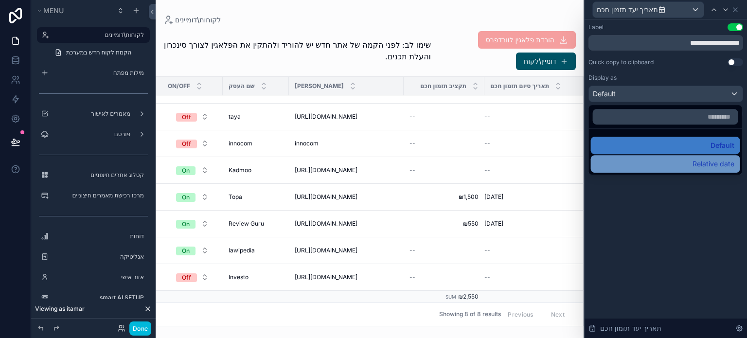
click at [651, 163] on div "Relative date" at bounding box center [666, 164] width 138 height 12
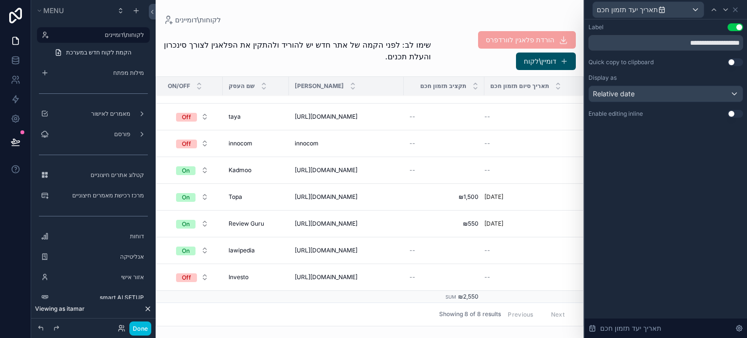
scroll to position [0, 0]
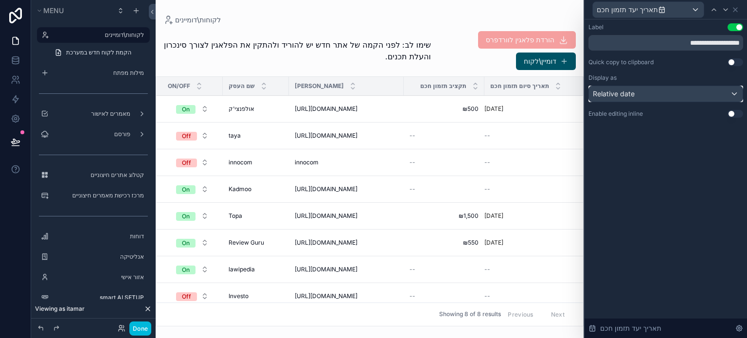
click at [652, 98] on div "Relative date" at bounding box center [666, 94] width 154 height 16
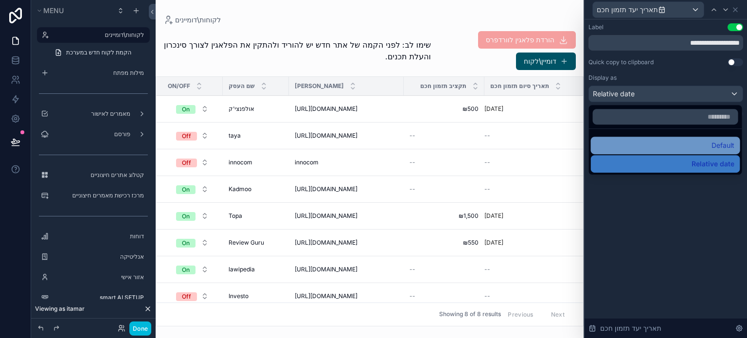
click at [673, 142] on div "Default" at bounding box center [666, 146] width 138 height 12
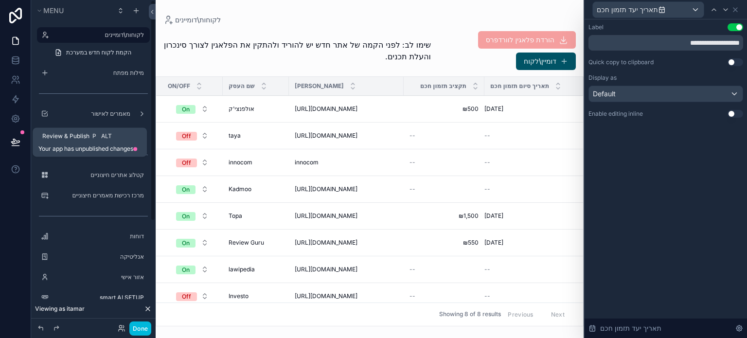
click at [16, 142] on icon at bounding box center [16, 142] width 10 height 10
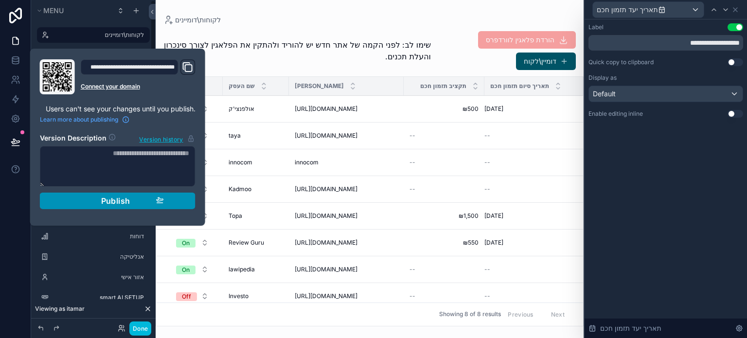
click at [119, 201] on span "Publish" at bounding box center [115, 201] width 29 height 10
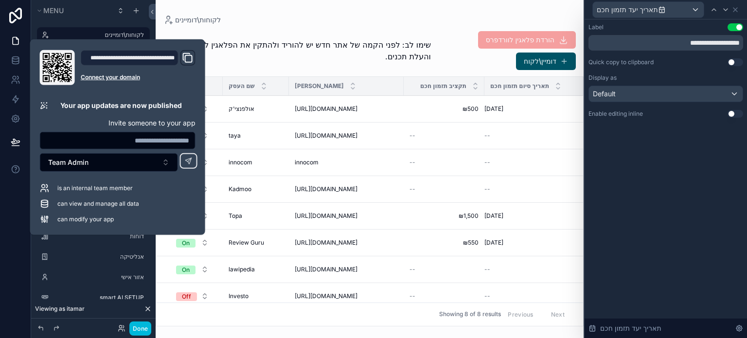
click at [13, 212] on div at bounding box center [15, 169] width 31 height 338
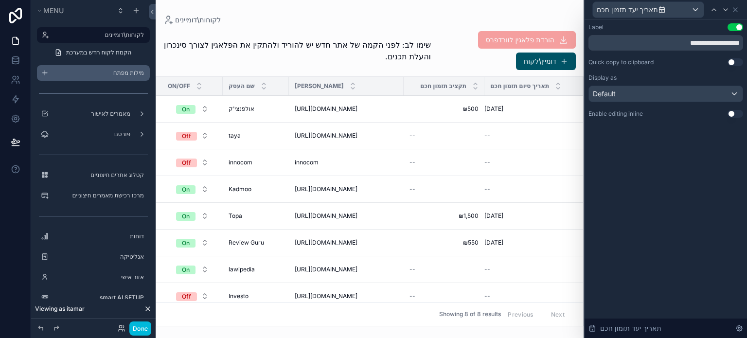
click at [117, 71] on label "מילות מפתח" at bounding box center [98, 73] width 91 height 8
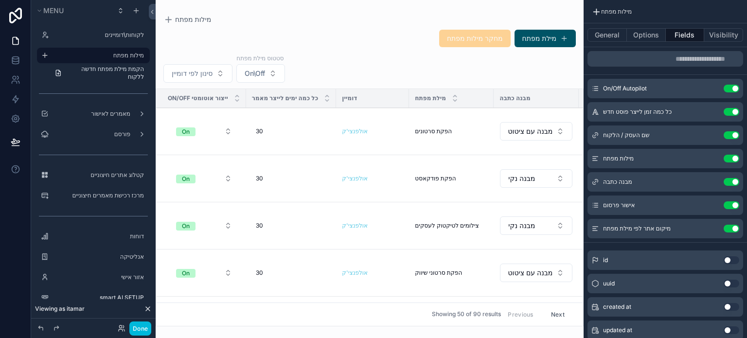
click at [389, 302] on div "Showing 50 of 90 results Previous Next" at bounding box center [369, 313] width 427 height 23
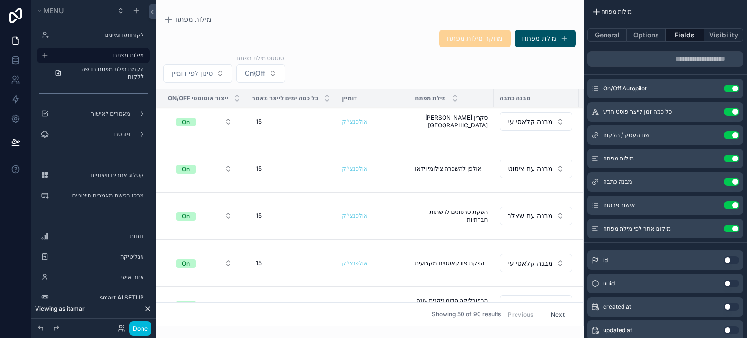
scroll to position [633, 0]
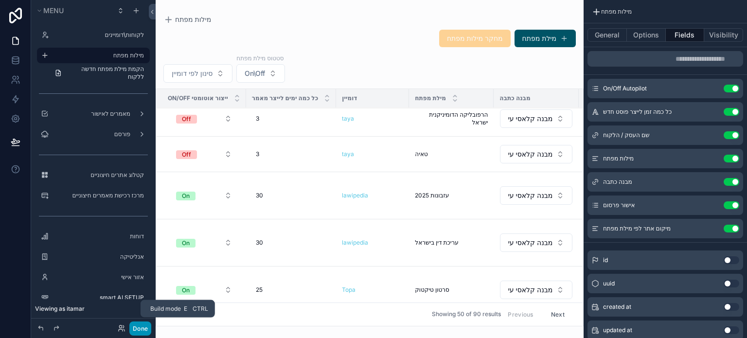
click at [142, 328] on button "Done" at bounding box center [140, 328] width 22 height 14
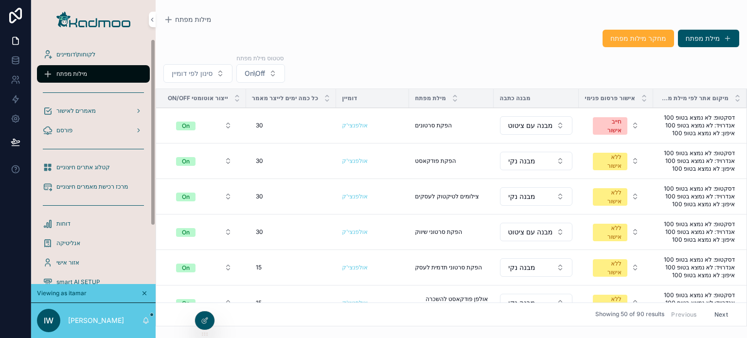
click at [73, 56] on span "לקוחות\דומיינים" at bounding box center [75, 55] width 39 height 8
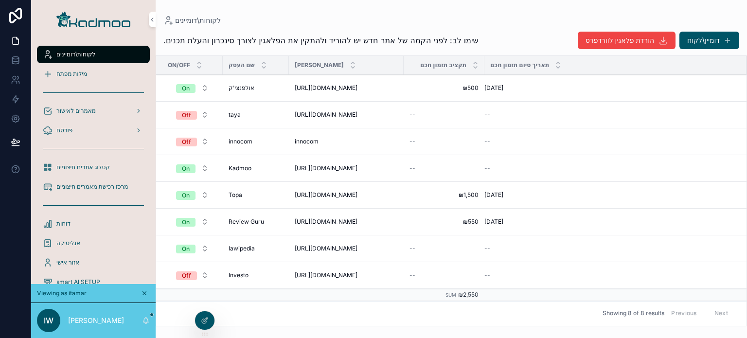
click at [84, 73] on span "מילות מפתח" at bounding box center [71, 74] width 31 height 8
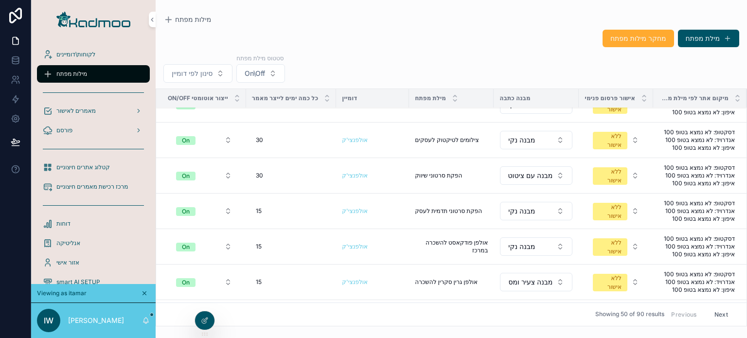
scroll to position [97, 0]
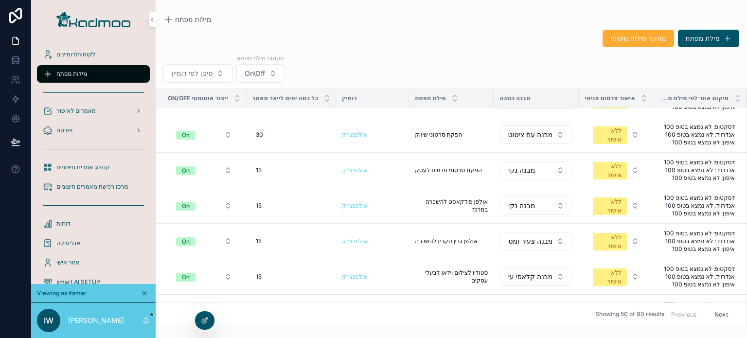
click at [203, 324] on div at bounding box center [204, 320] width 19 height 18
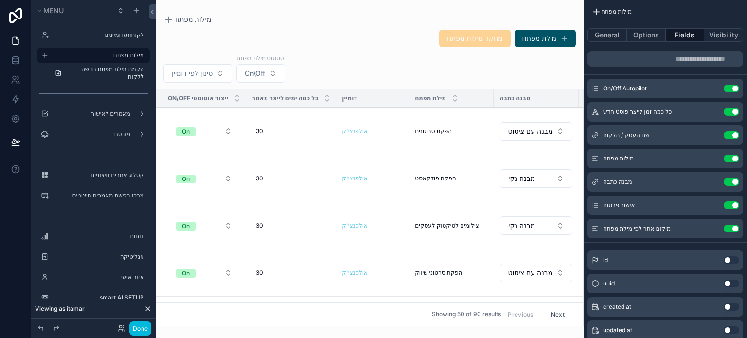
click at [281, 97] on span "כל כמה ימים לייצר מאמר" at bounding box center [285, 98] width 67 height 8
click at [0, 0] on icon "scrollable content" at bounding box center [0, 0] width 0 height 0
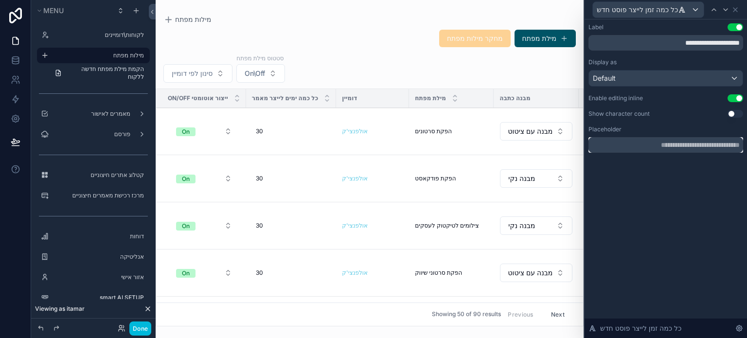
click at [672, 152] on input "text" at bounding box center [665, 145] width 155 height 16
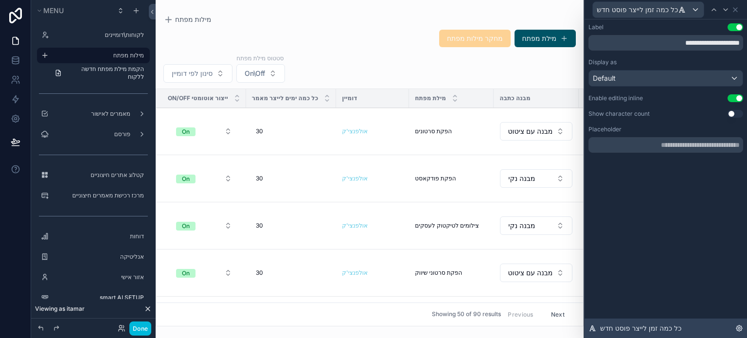
click at [738, 330] on icon at bounding box center [739, 328] width 8 height 8
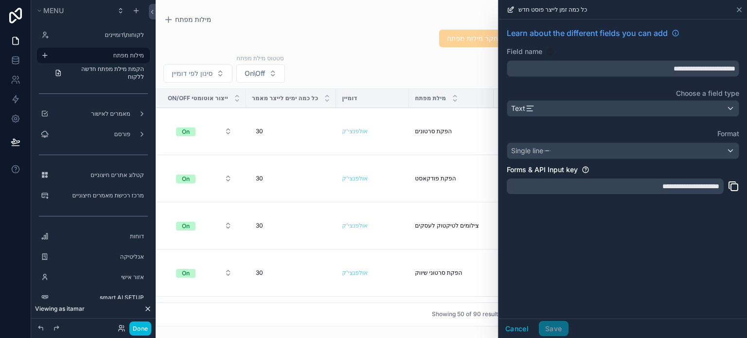
click at [738, 5] on div "כל כמה זמן לייצר פוסט חדש" at bounding box center [623, 9] width 240 height 19
click at [737, 9] on icon at bounding box center [739, 10] width 8 height 8
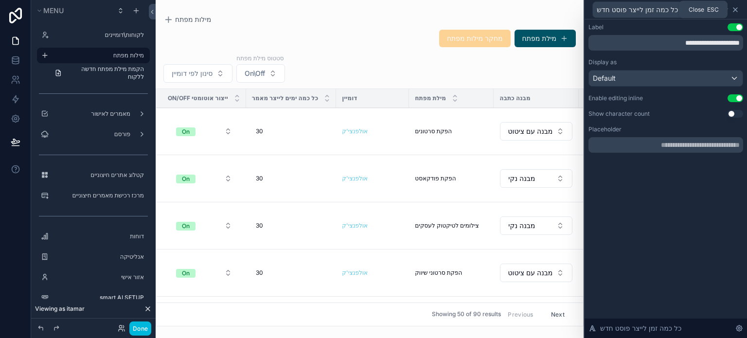
click at [735, 11] on icon at bounding box center [735, 10] width 8 height 8
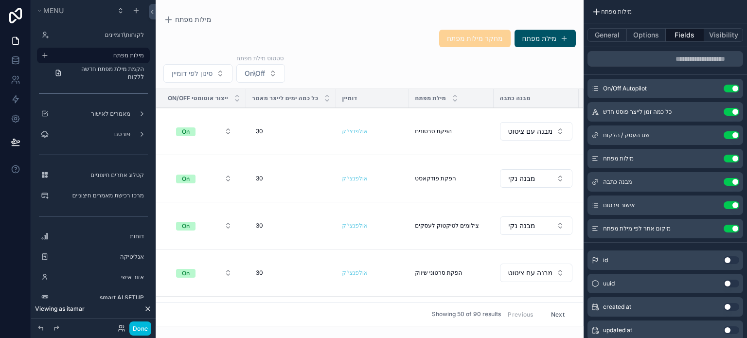
click at [0, 0] on icon "scrollable content" at bounding box center [0, 0] width 0 height 0
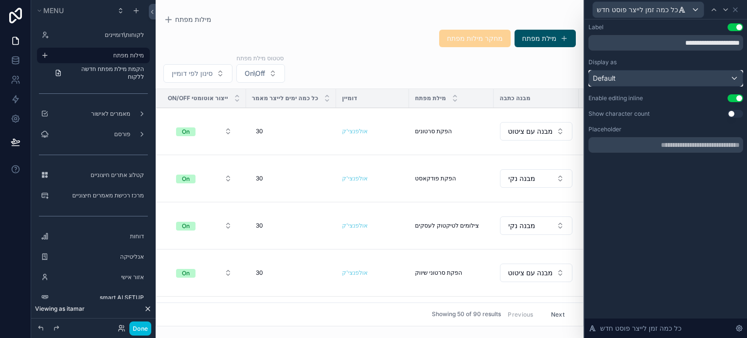
click at [694, 83] on div "Default" at bounding box center [666, 79] width 154 height 16
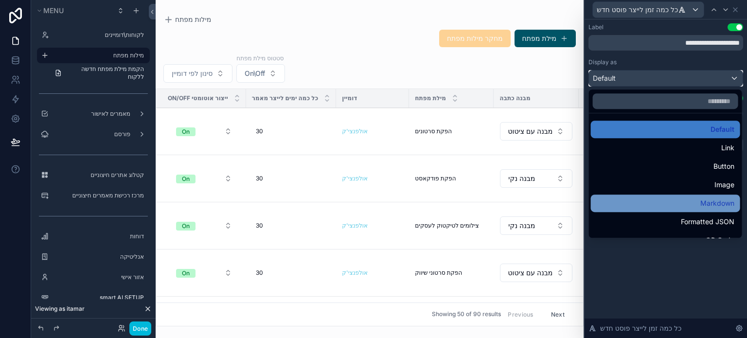
scroll to position [0, 0]
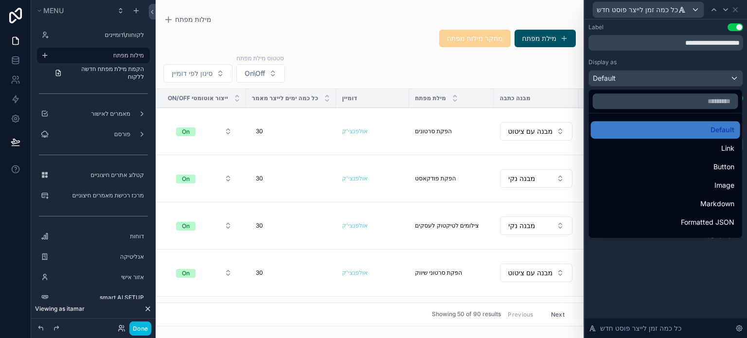
click at [695, 273] on div at bounding box center [666, 169] width 162 height 338
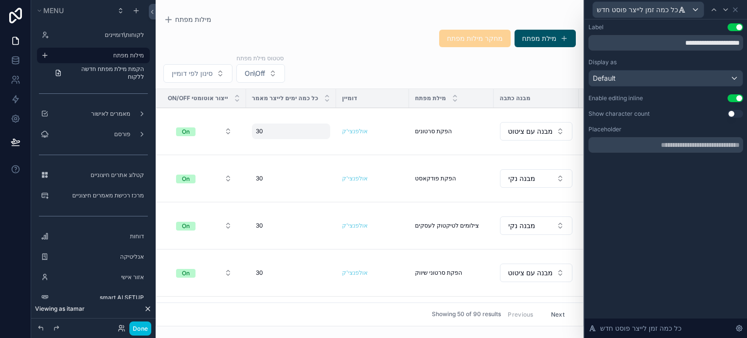
click at [290, 128] on div "30 30" at bounding box center [291, 132] width 79 height 16
click at [643, 190] on div "**********" at bounding box center [666, 178] width 162 height 319
